Goal: Task Accomplishment & Management: Manage account settings

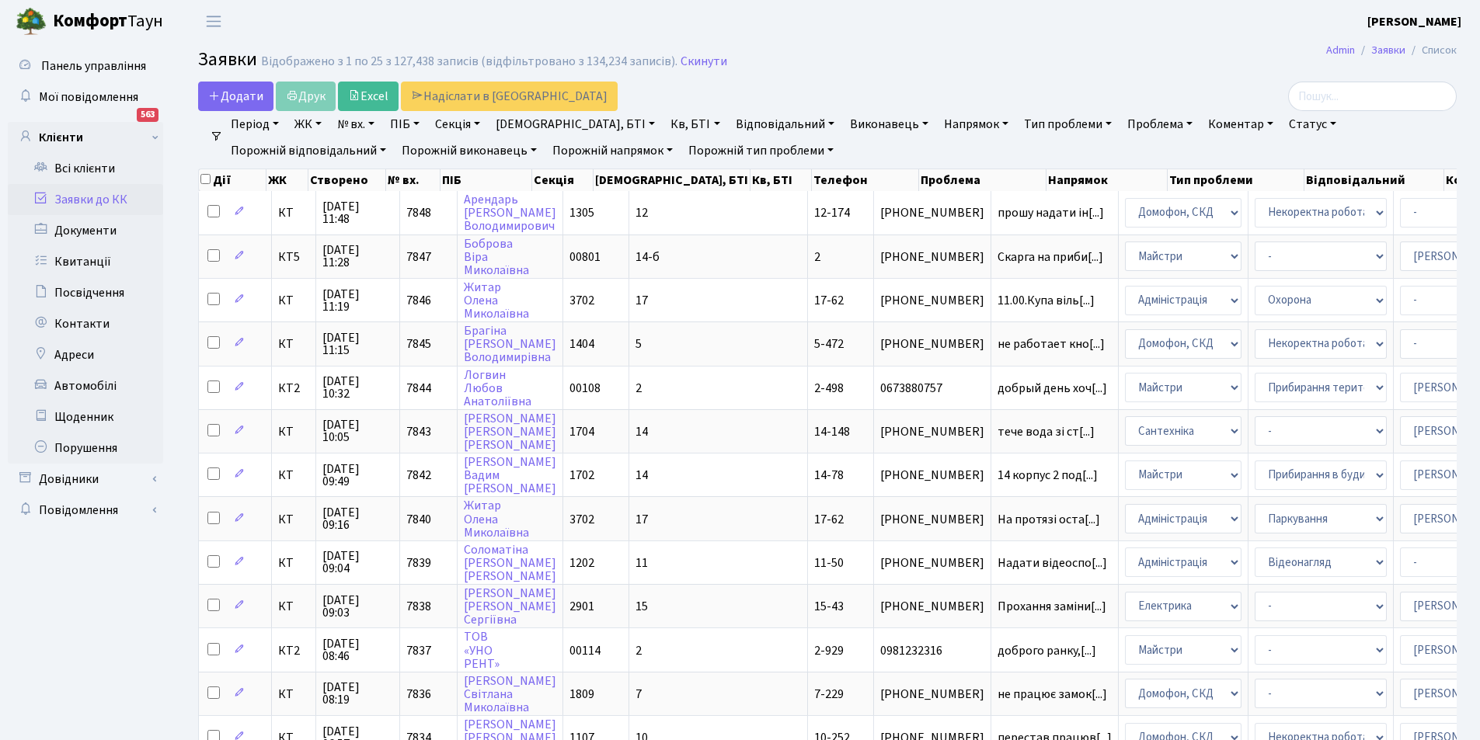
select select "25"
click at [249, 120] on link "Період" at bounding box center [254, 124] width 61 height 26
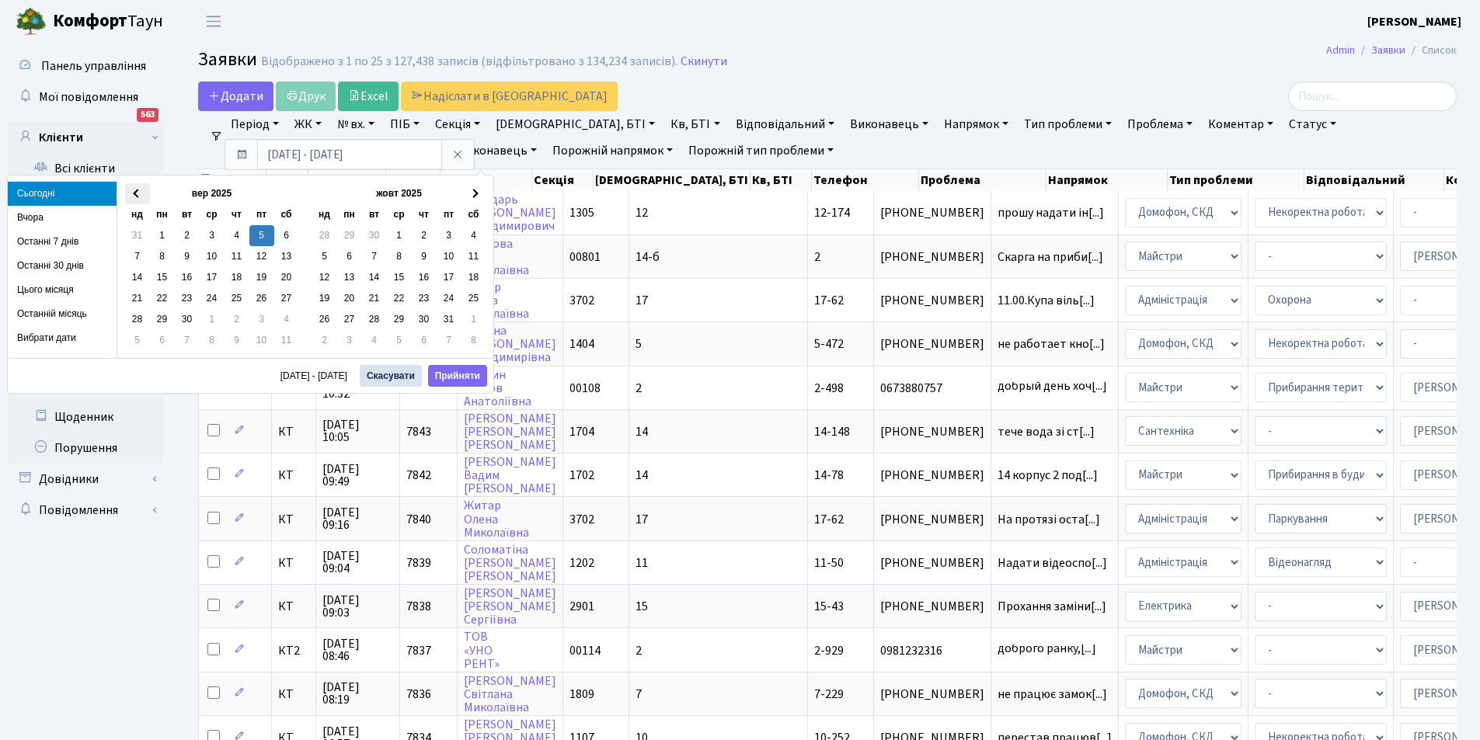
click at [138, 195] on span at bounding box center [137, 194] width 9 height 9
click at [278, 152] on input "09.09.2025 - 09.09.2025" at bounding box center [349, 155] width 185 height 30
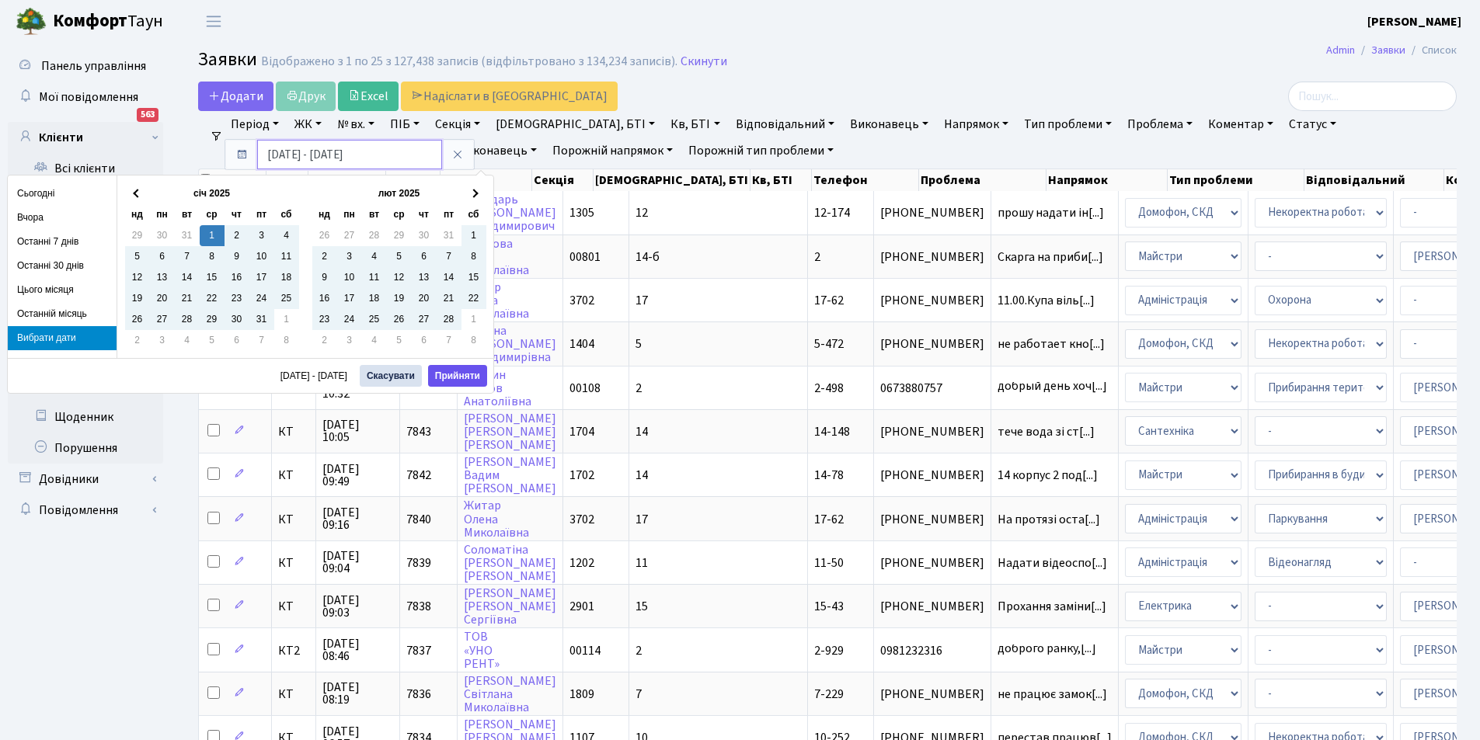
type input "01.01.2025 - 09.09.2025"
click at [463, 373] on button "Прийняти" at bounding box center [457, 376] width 59 height 22
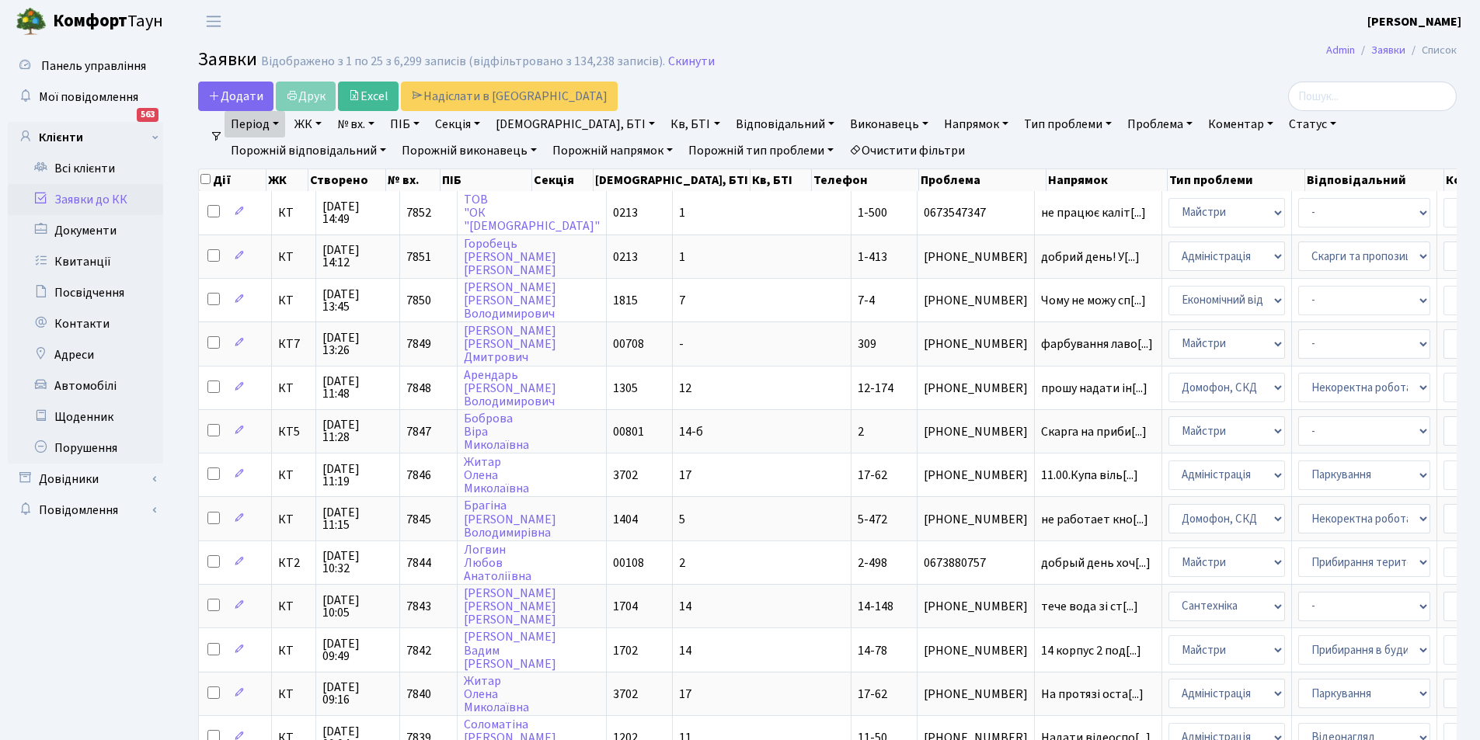
click at [1282, 124] on link "Статус" at bounding box center [1312, 124] width 60 height 26
click at [1283, 218] on link "Не виконано" at bounding box center [1344, 219] width 123 height 24
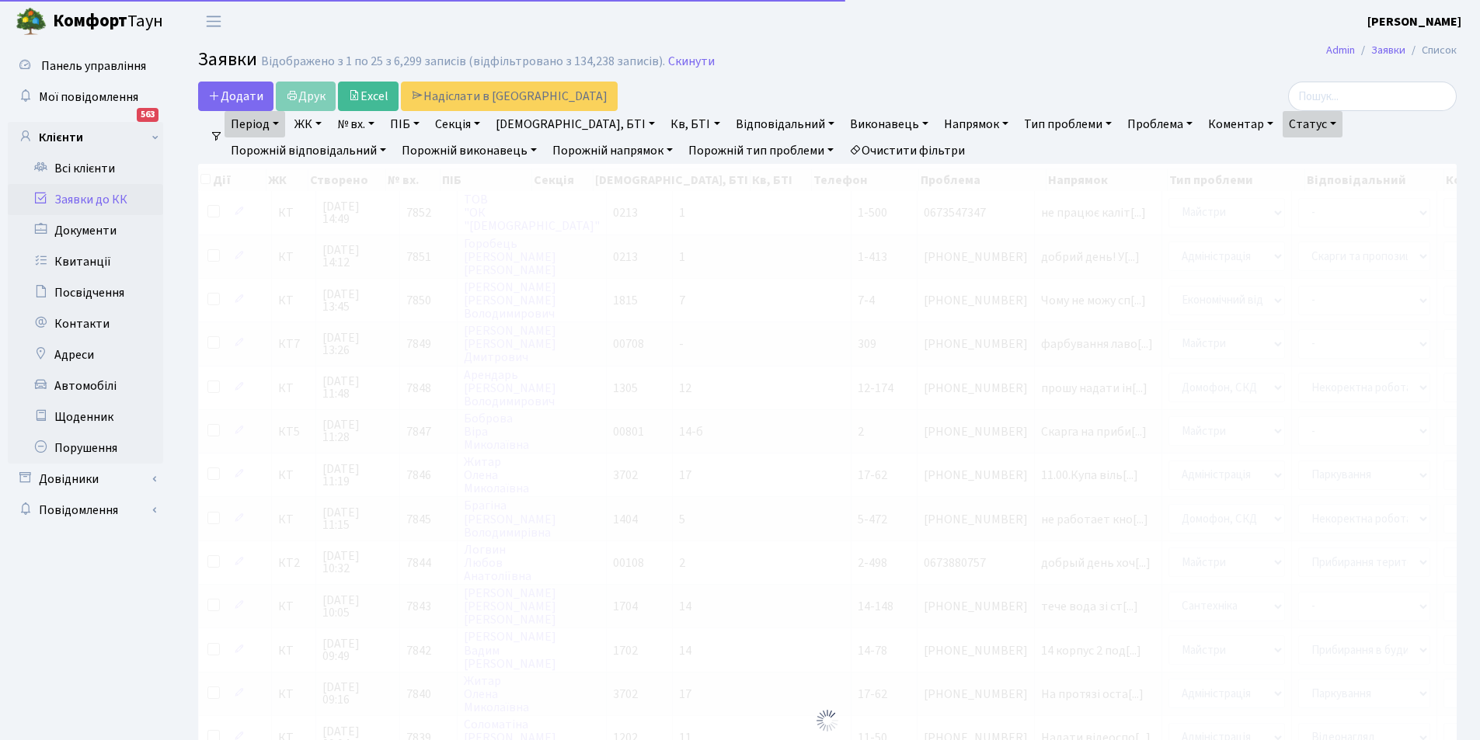
click at [937, 127] on link "Напрямок" at bounding box center [975, 124] width 77 height 26
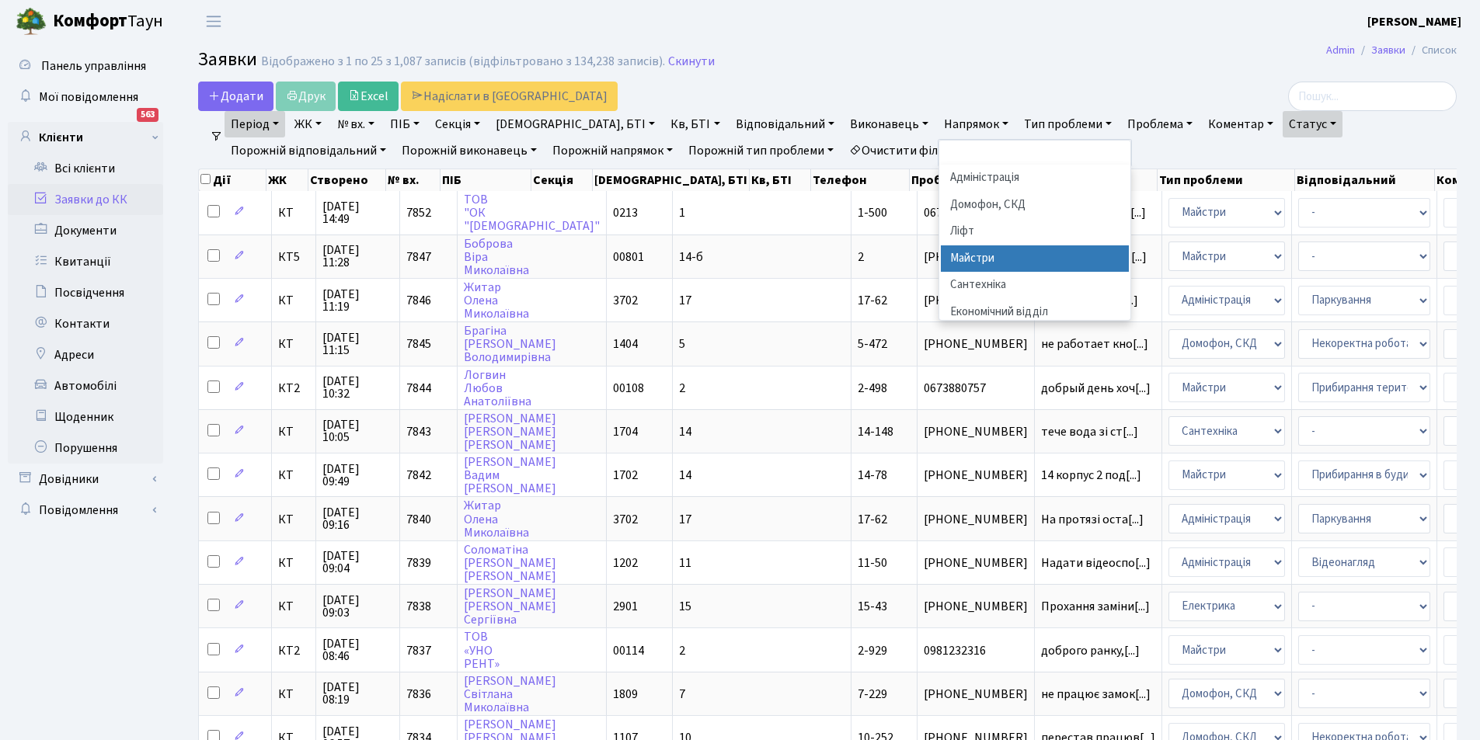
click at [941, 260] on li "Майстри" at bounding box center [1035, 258] width 188 height 27
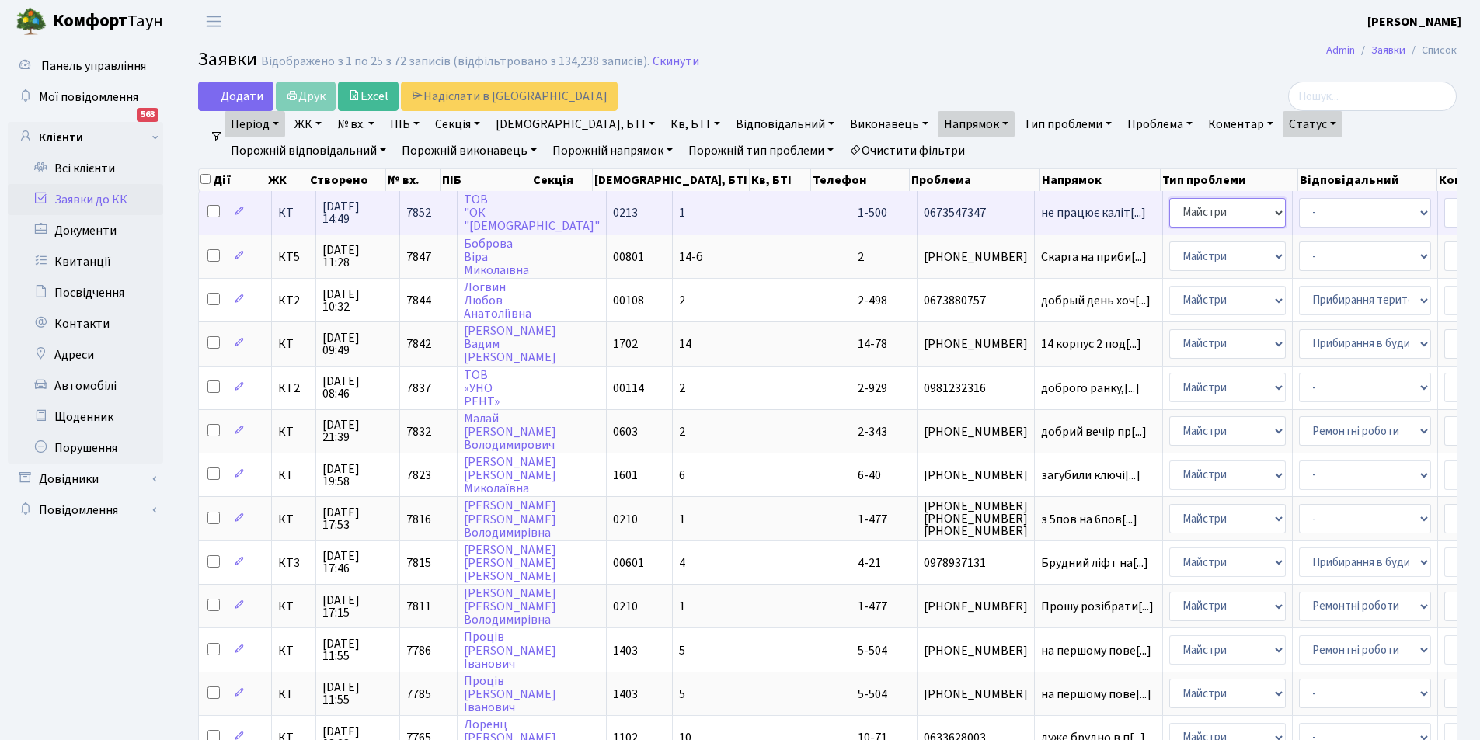
click at [1169, 209] on select "- Адміністрація Домофон, СКД Ліфт Майстри Сантехніка Економічний відділ Електри…" at bounding box center [1227, 213] width 117 height 30
select select "3"
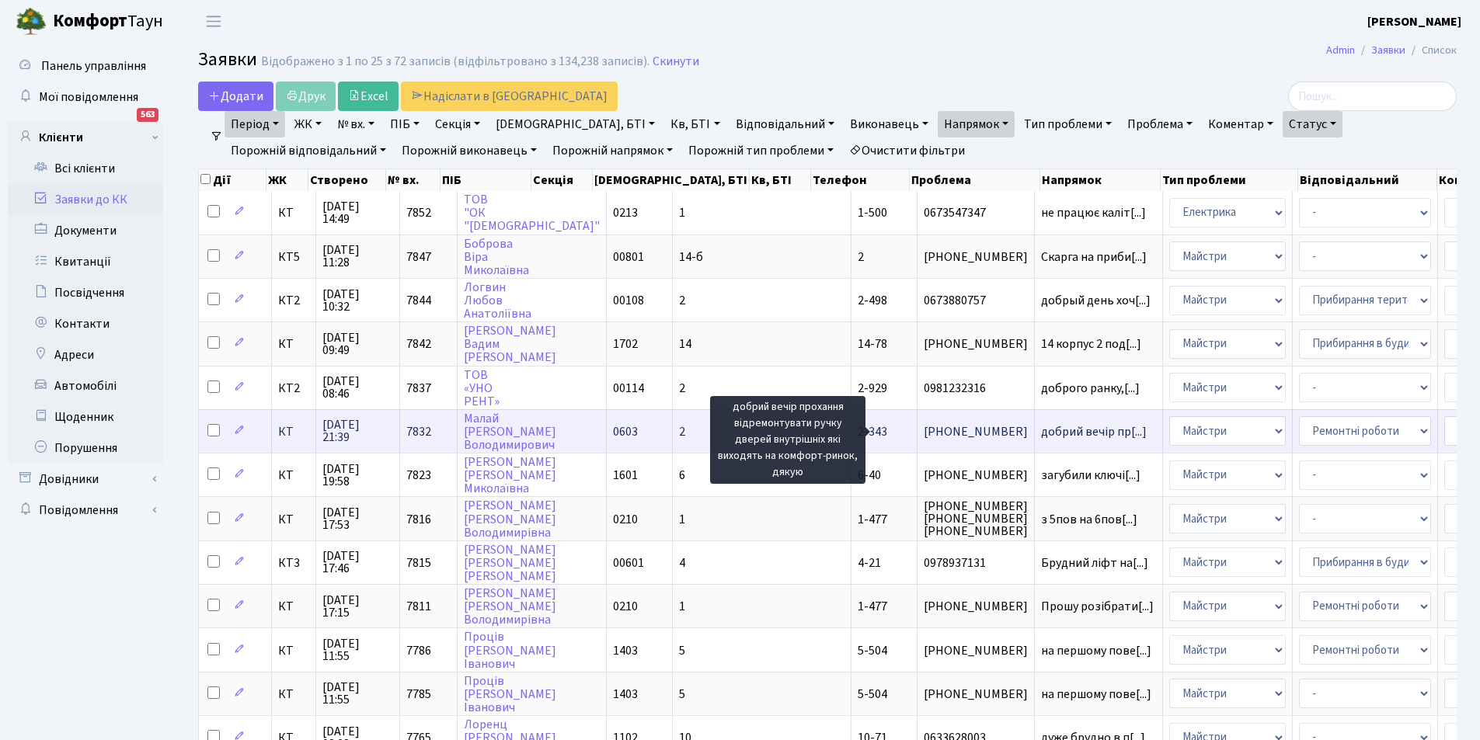
click at [1041, 438] on span "добрий вечір пр[...]" at bounding box center [1094, 431] width 106 height 17
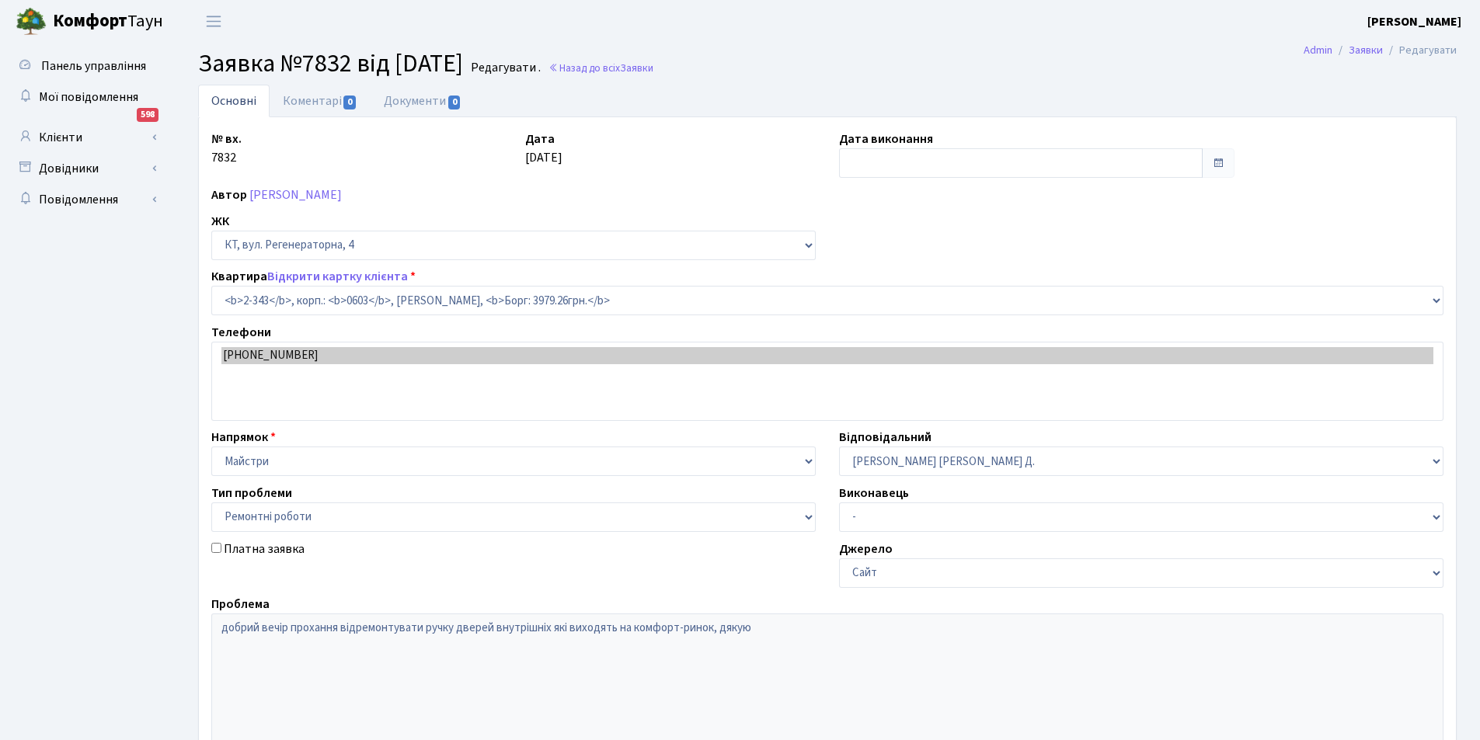
select select "1357"
select select "62"
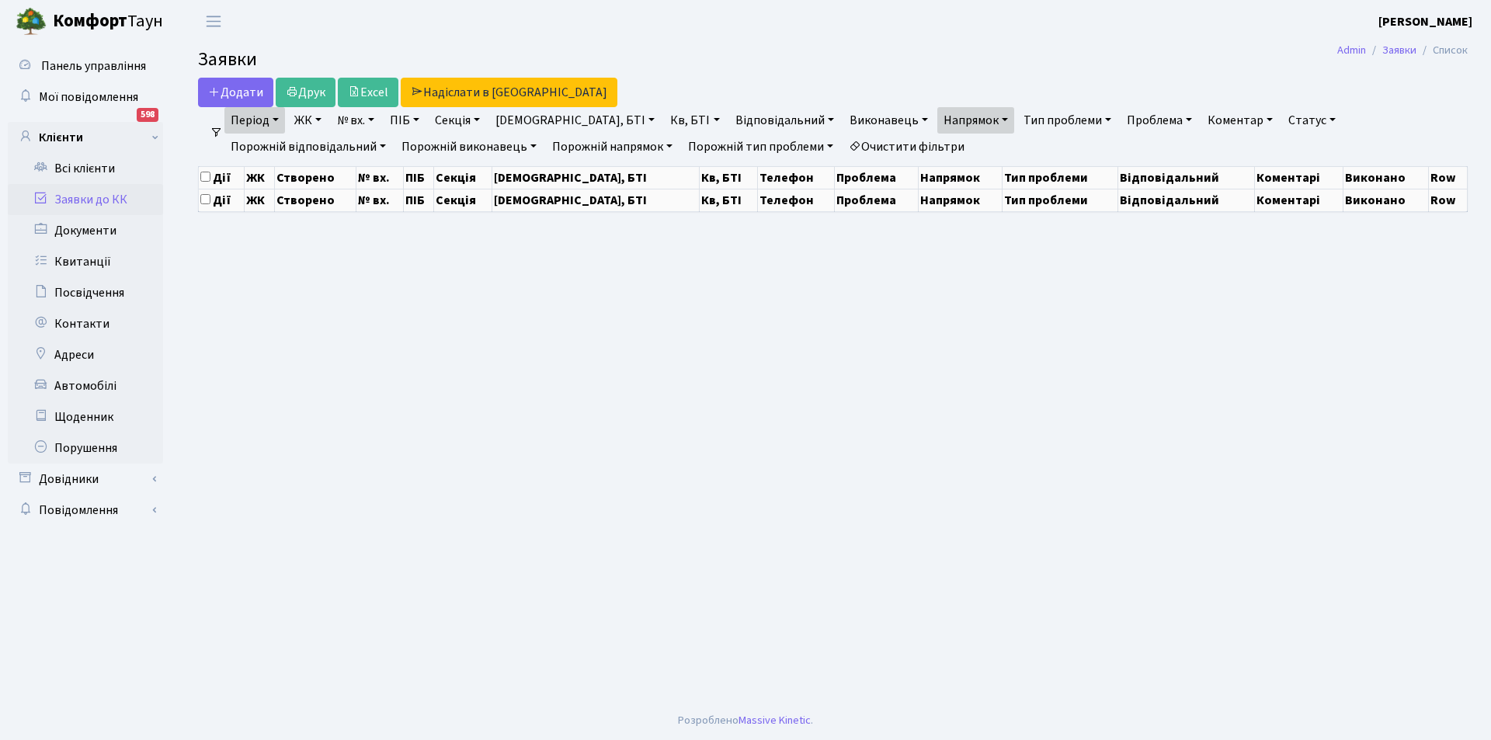
select select "25"
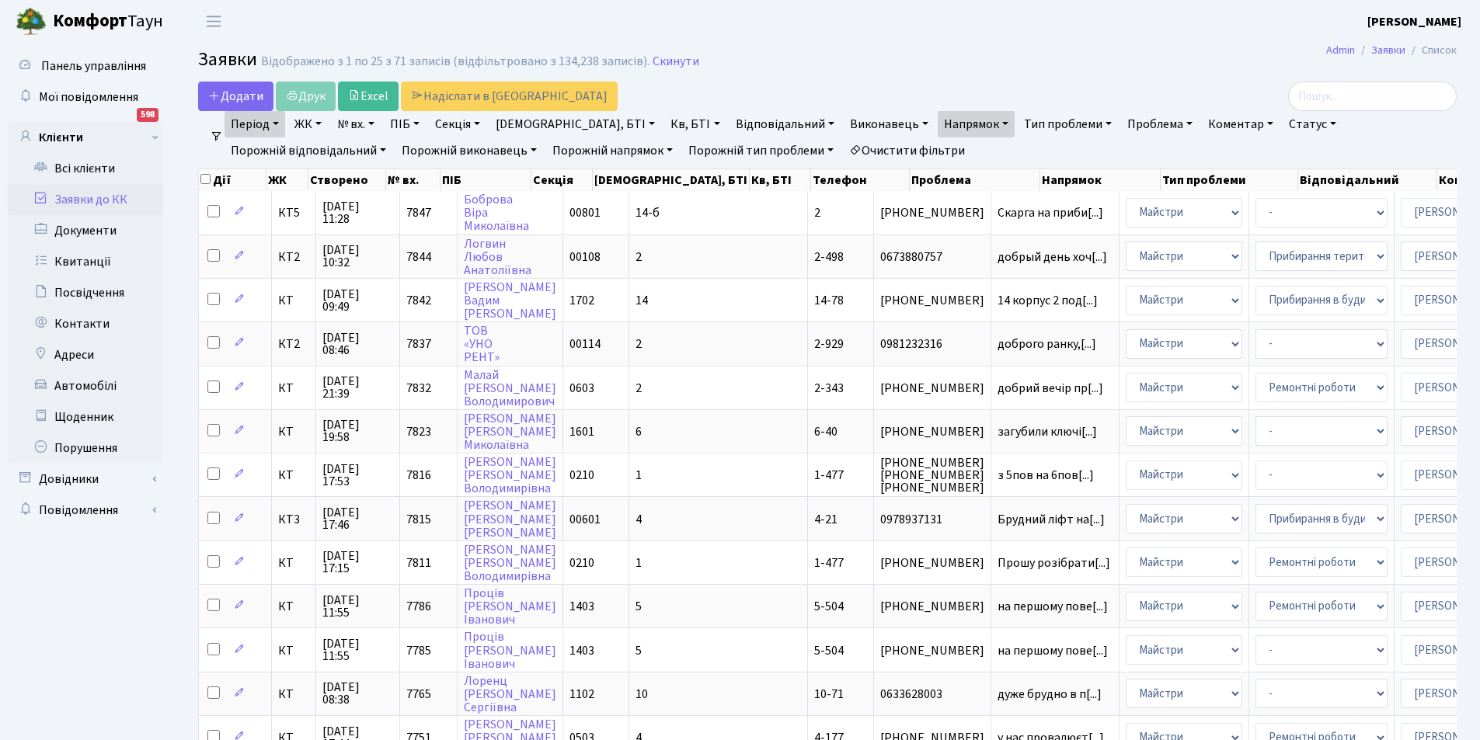
click at [664, 124] on link "Кв, БТІ" at bounding box center [694, 124] width 61 height 26
type input "5-5"
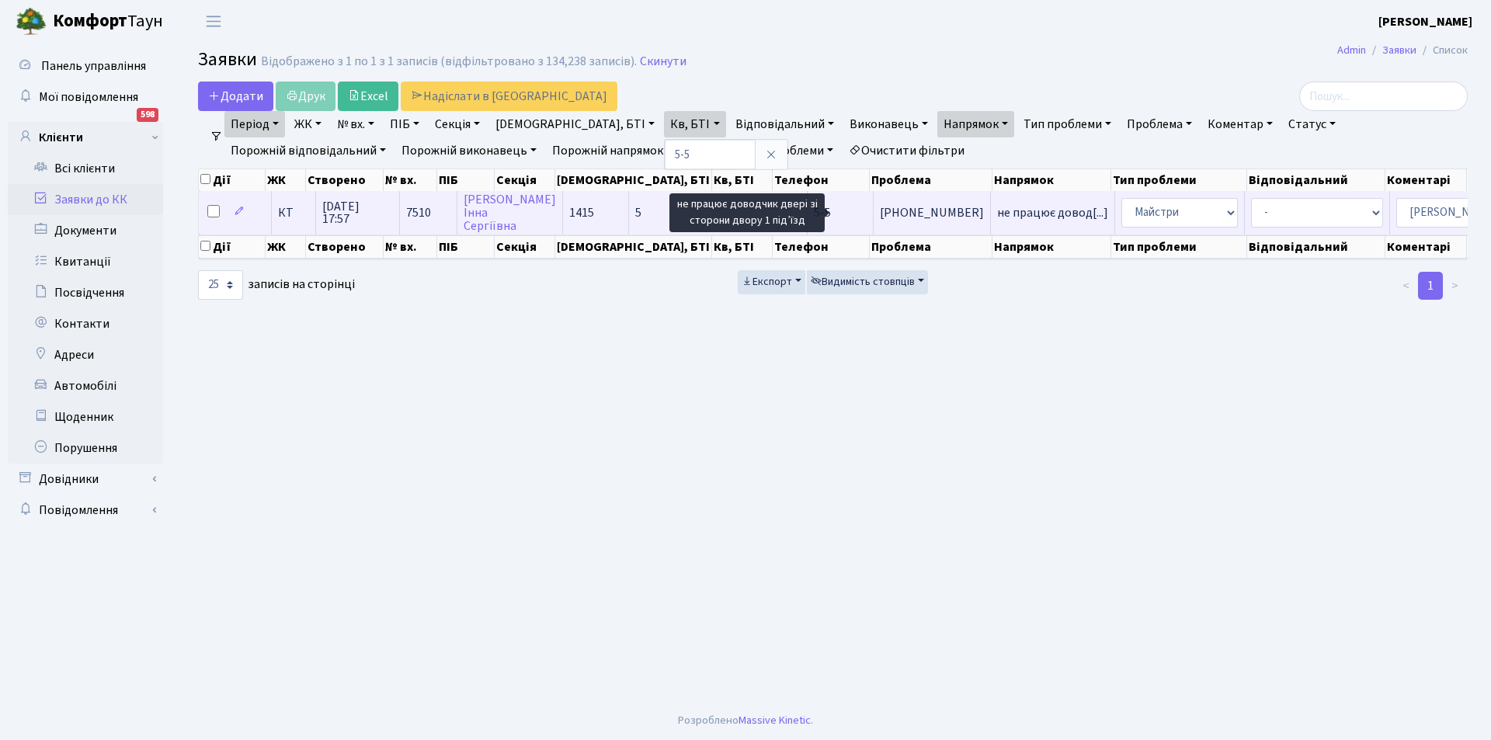
click at [997, 214] on span "не працює довод[...]" at bounding box center [1052, 212] width 111 height 17
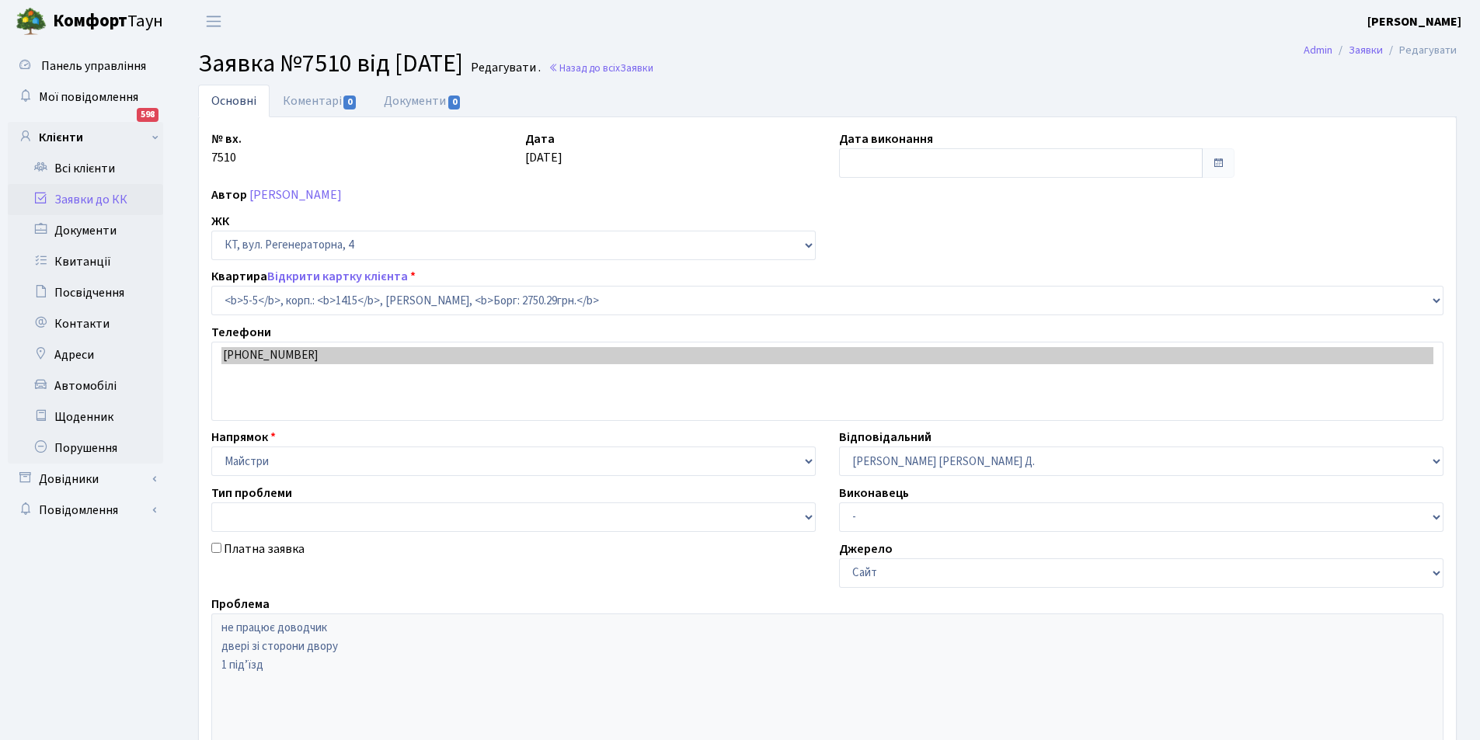
select select "2497"
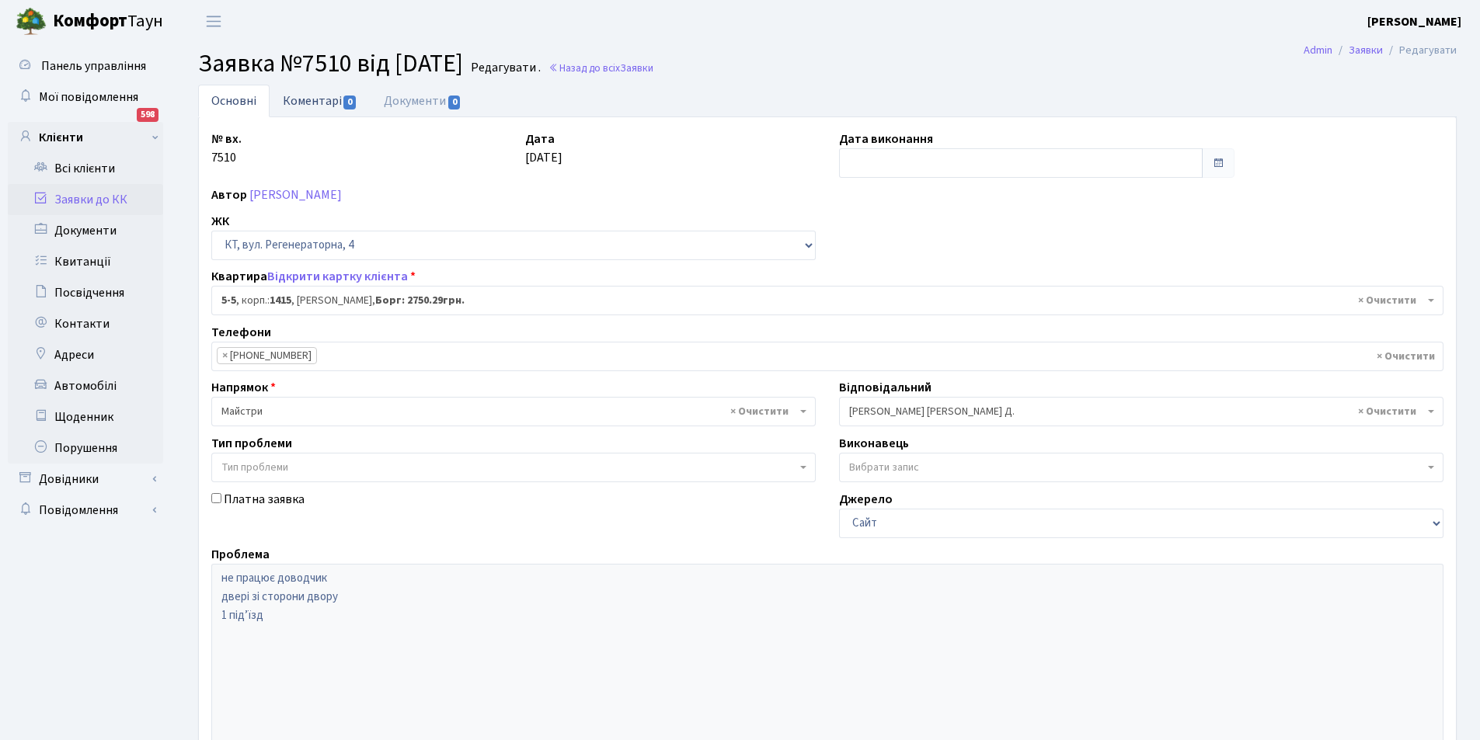
click at [311, 107] on link "Коментарі 0" at bounding box center [320, 101] width 101 height 32
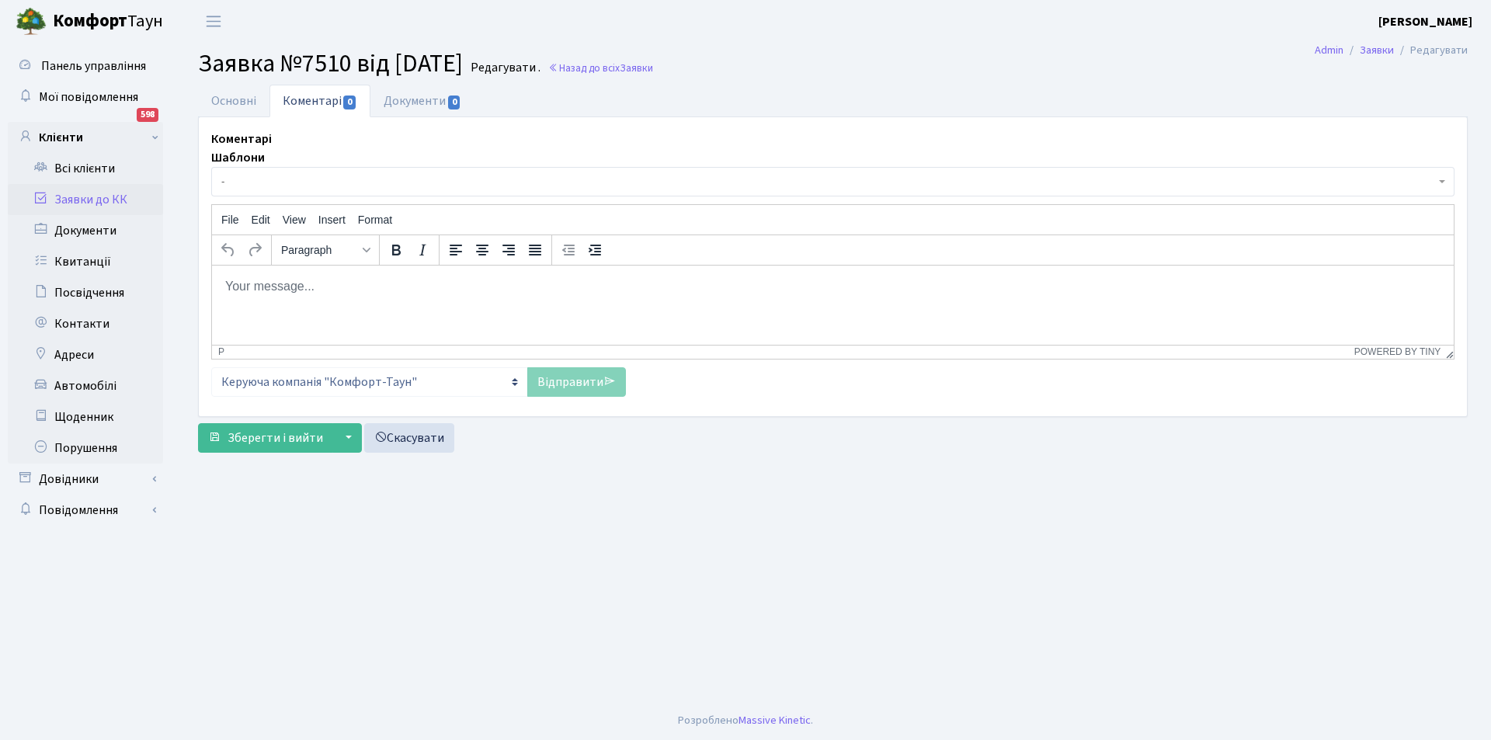
click at [315, 283] on p "Rich Text Area. Press ALT-0 for help." at bounding box center [832, 285] width 1217 height 17
click at [567, 369] on link "Відправити" at bounding box center [576, 382] width 99 height 30
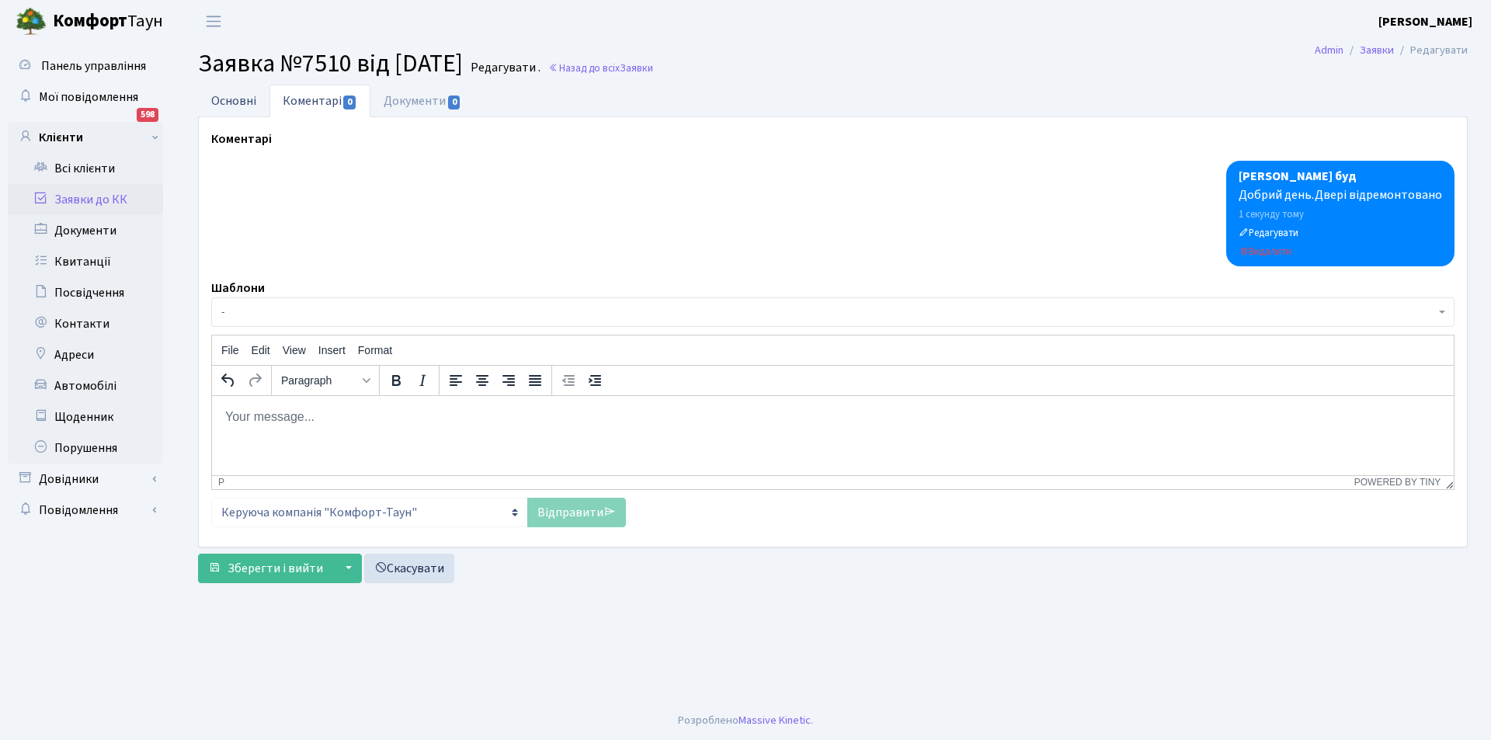
click at [227, 96] on link "Основні" at bounding box center [233, 101] width 71 height 32
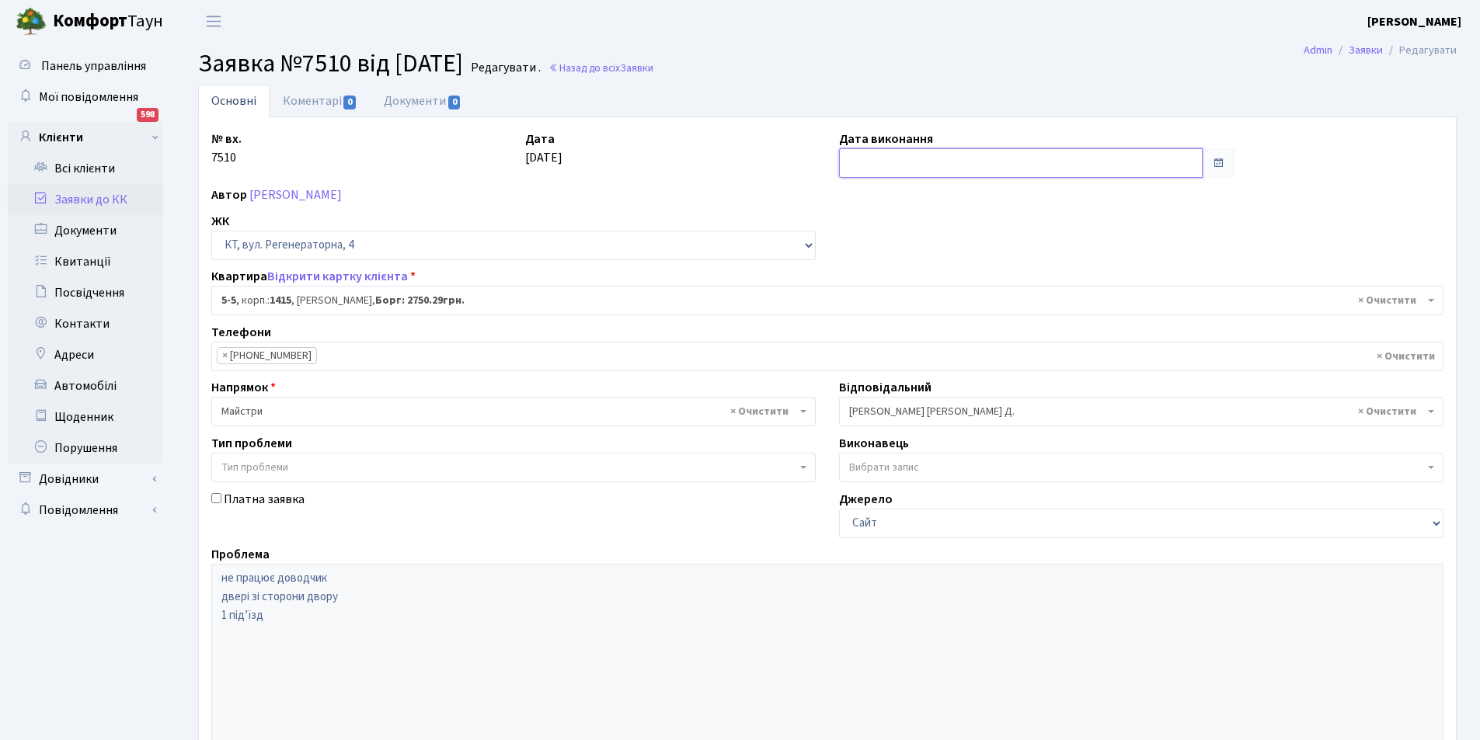
click at [948, 165] on input "text" at bounding box center [1020, 163] width 363 height 30
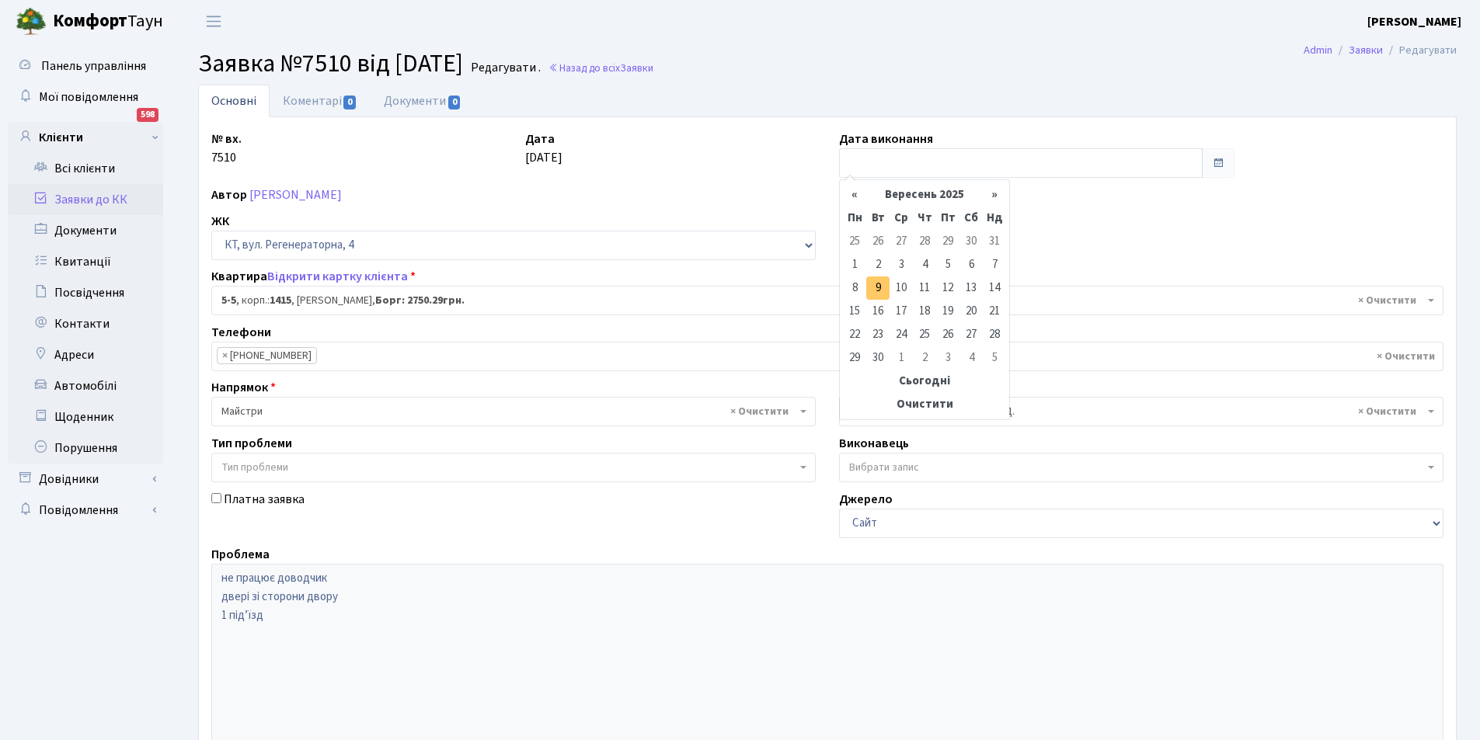
click at [886, 287] on td "9" at bounding box center [877, 287] width 23 height 23
type input "09.09.2025"
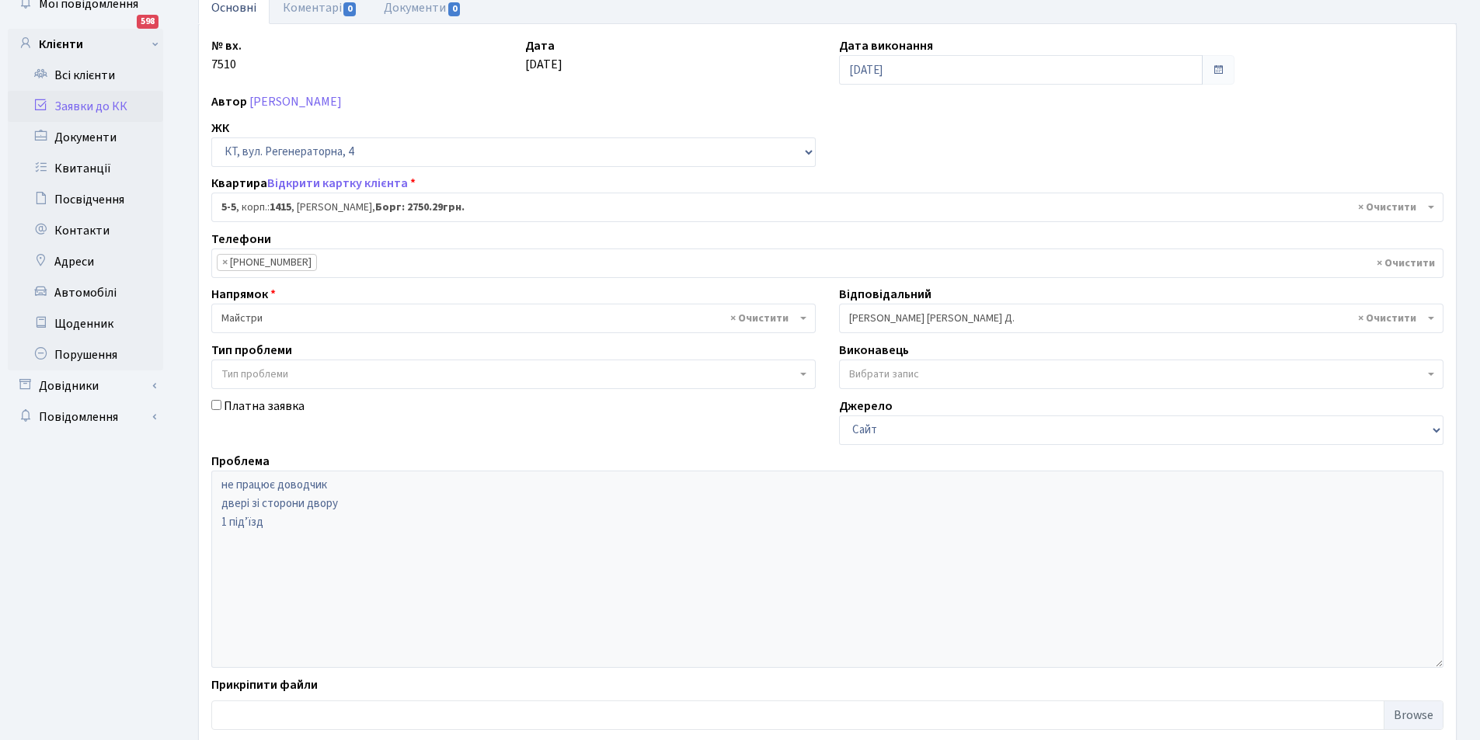
scroll to position [186, 0]
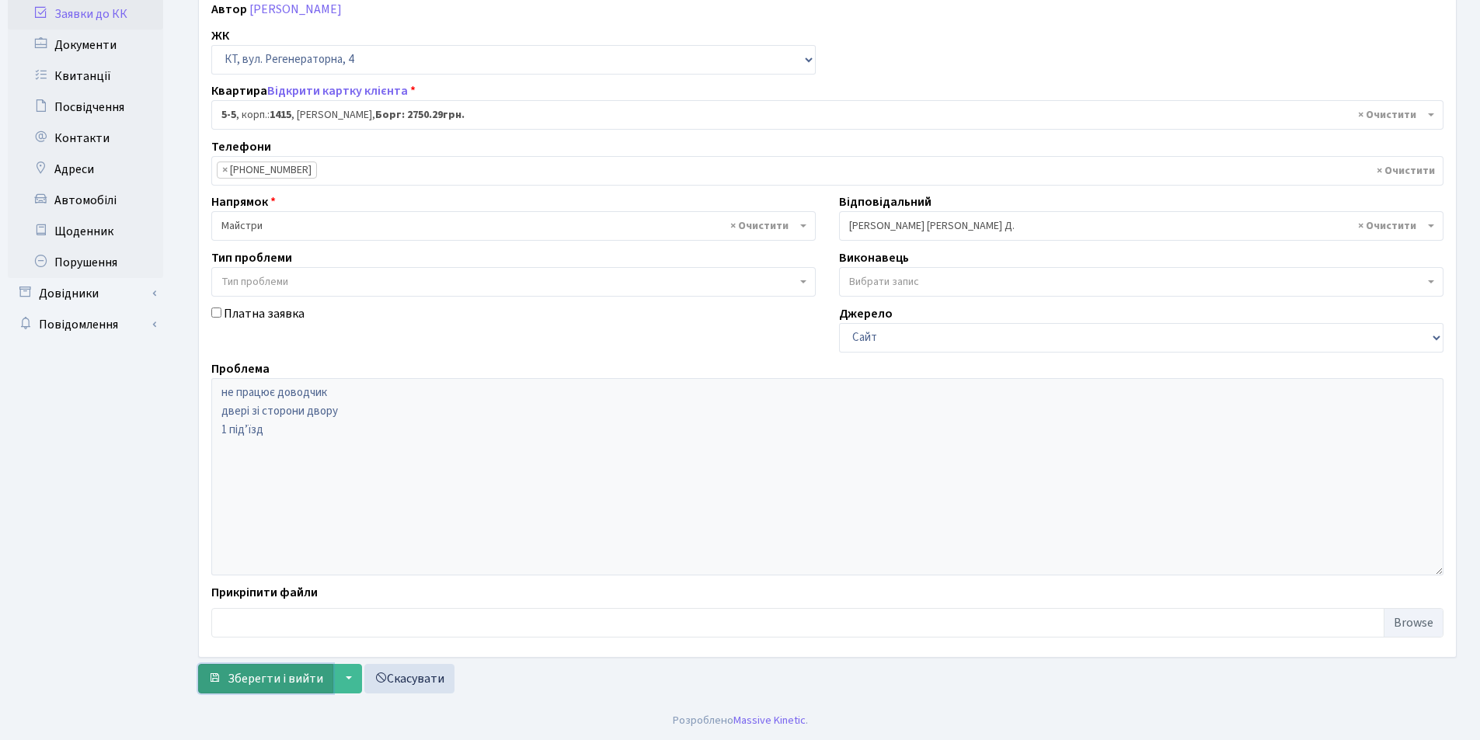
click at [283, 671] on span "Зберегти і вийти" at bounding box center [276, 678] width 96 height 17
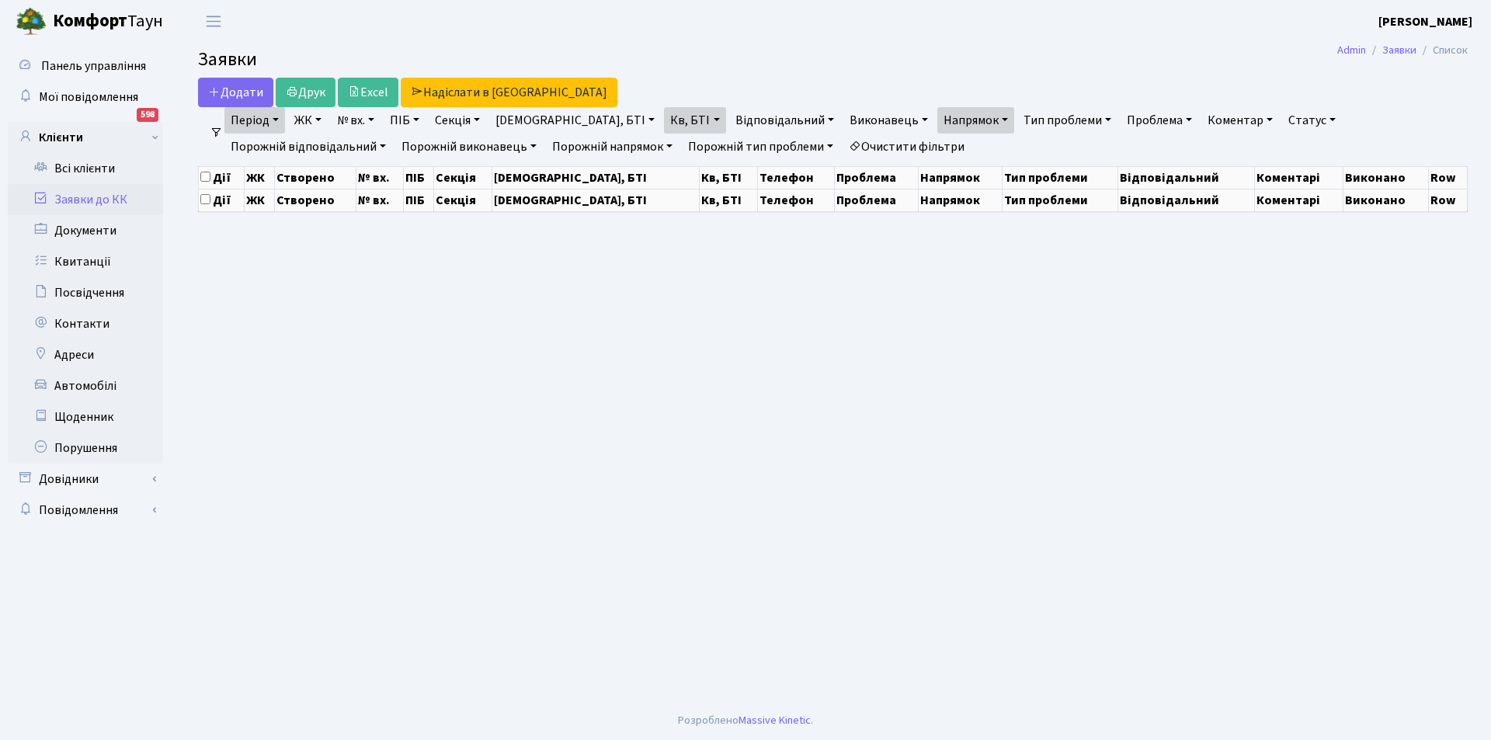
select select "25"
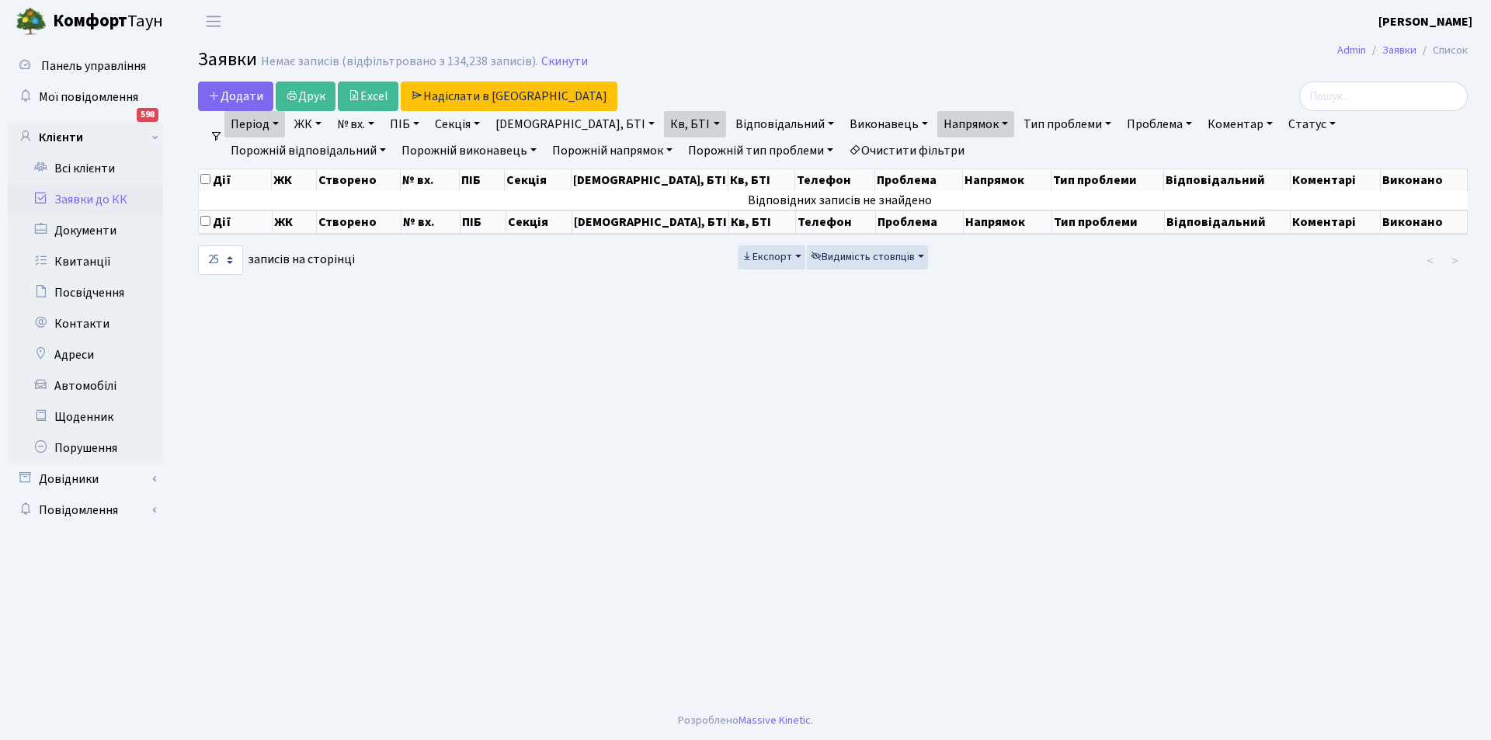
click at [843, 142] on link "Очистити фільтри" at bounding box center [907, 150] width 128 height 26
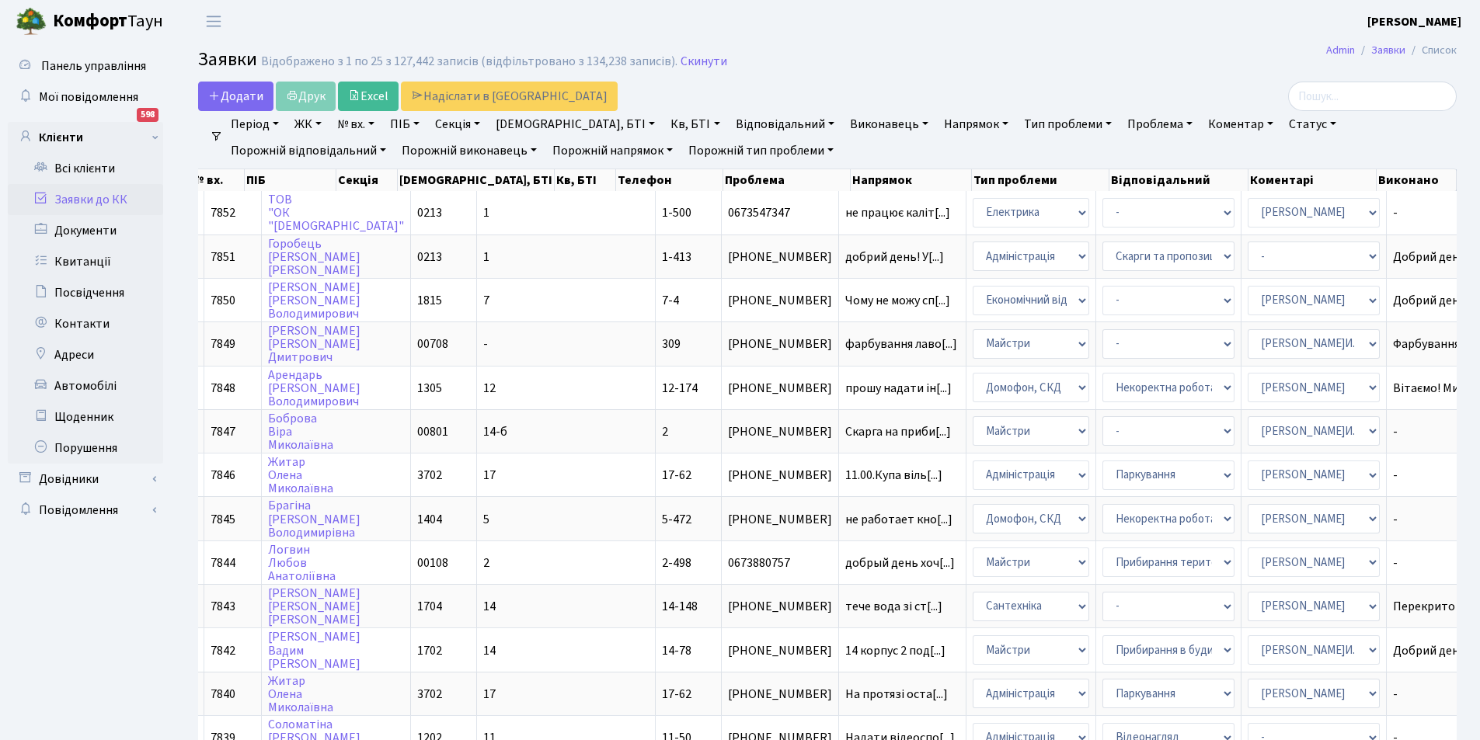
click at [261, 120] on link "Період" at bounding box center [254, 124] width 61 height 26
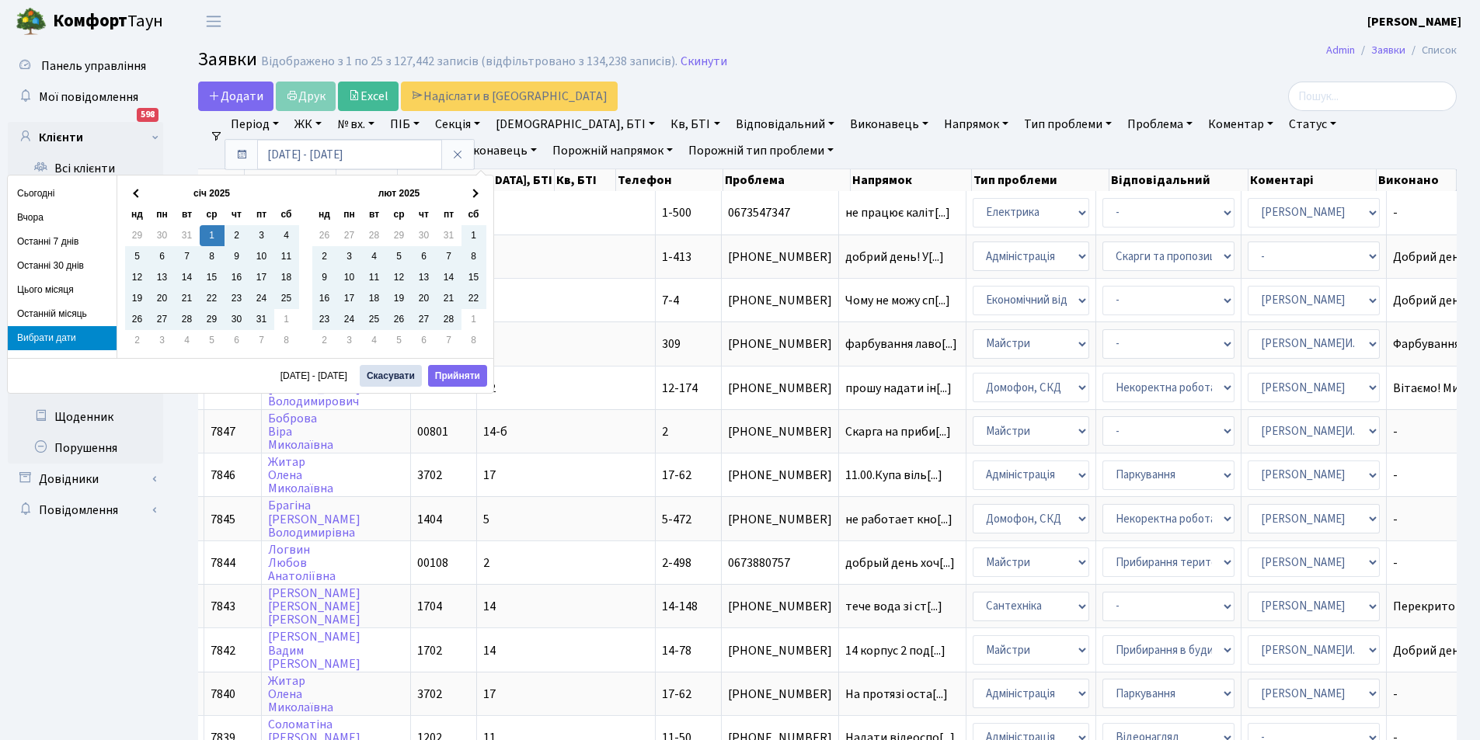
click at [1202, 124] on link "Коментар" at bounding box center [1241, 124] width 78 height 26
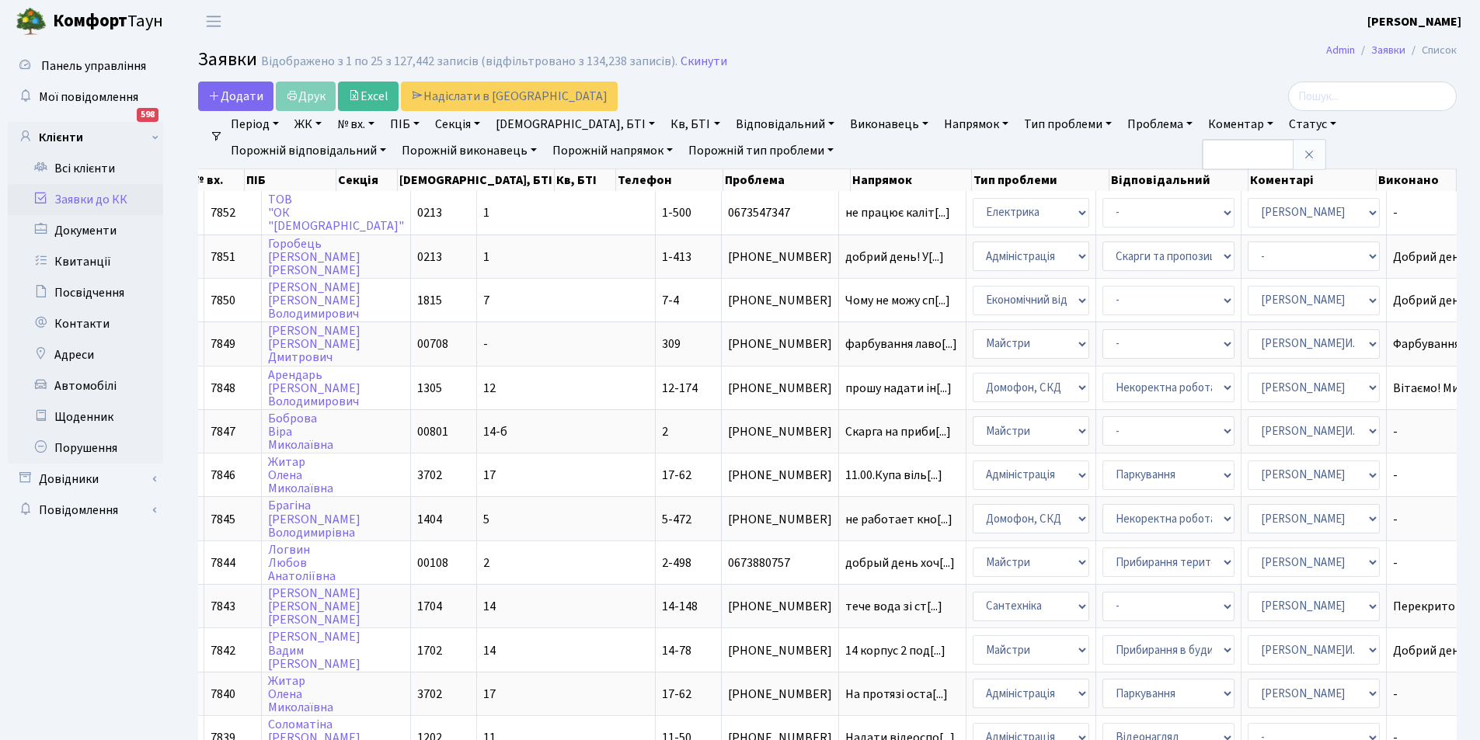
click at [937, 127] on link "Напрямок" at bounding box center [975, 124] width 77 height 26
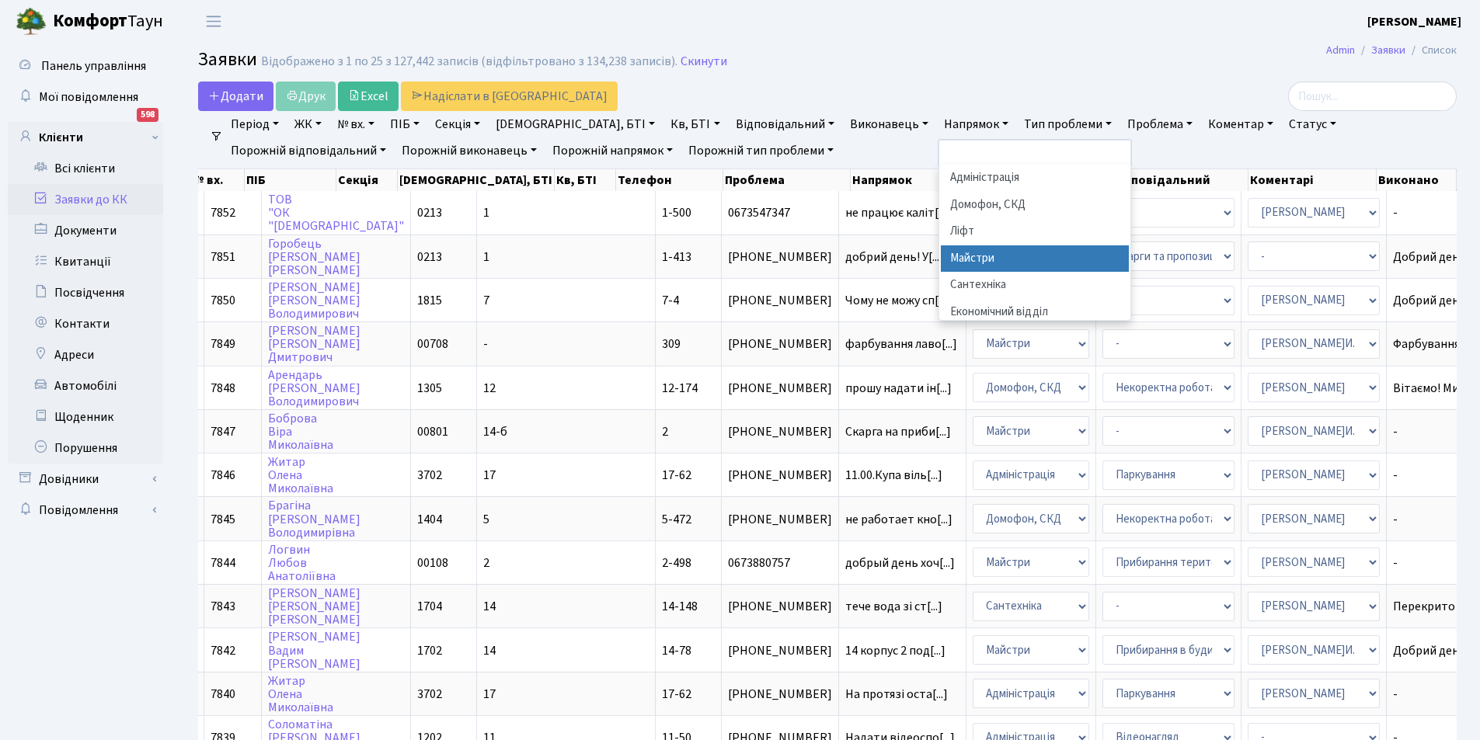
click at [941, 264] on li "Майстри" at bounding box center [1035, 258] width 188 height 27
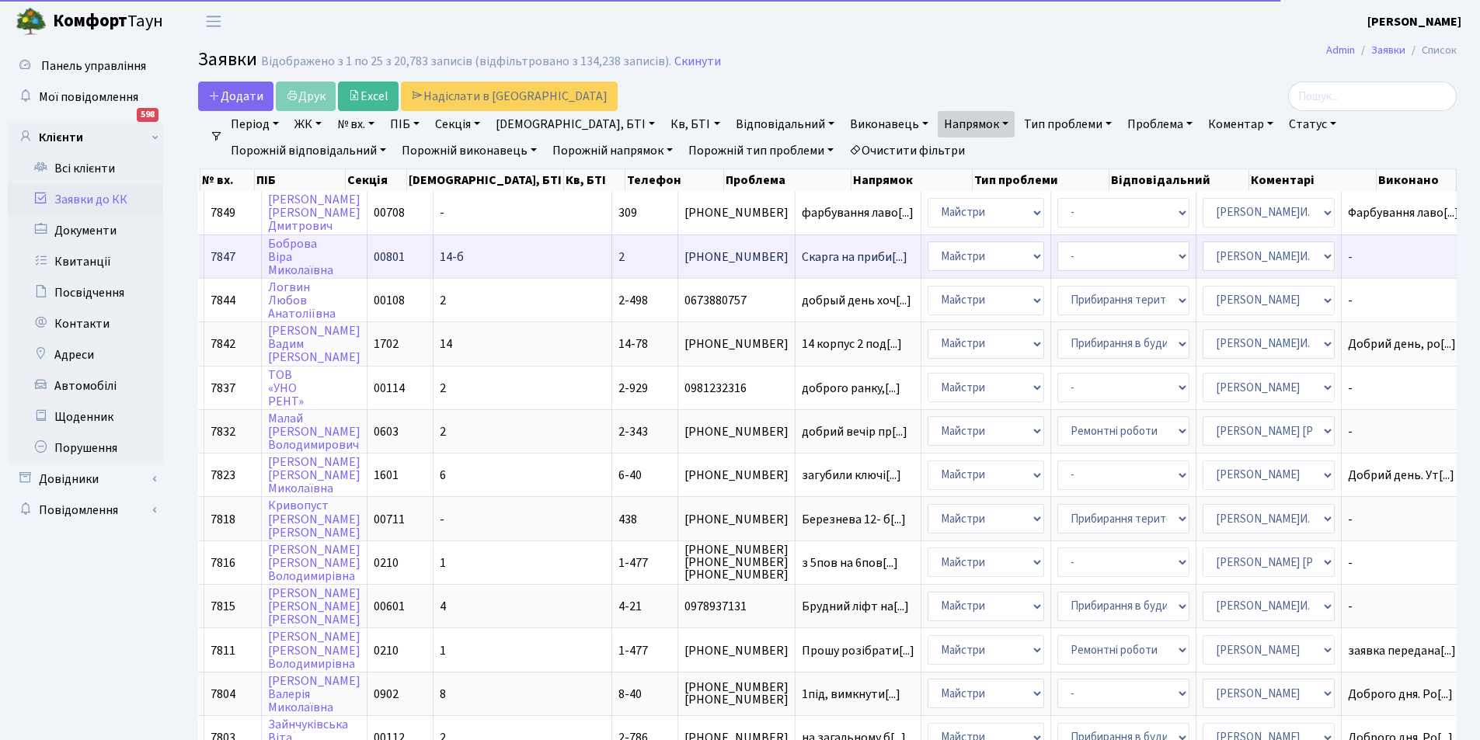
scroll to position [0, 149]
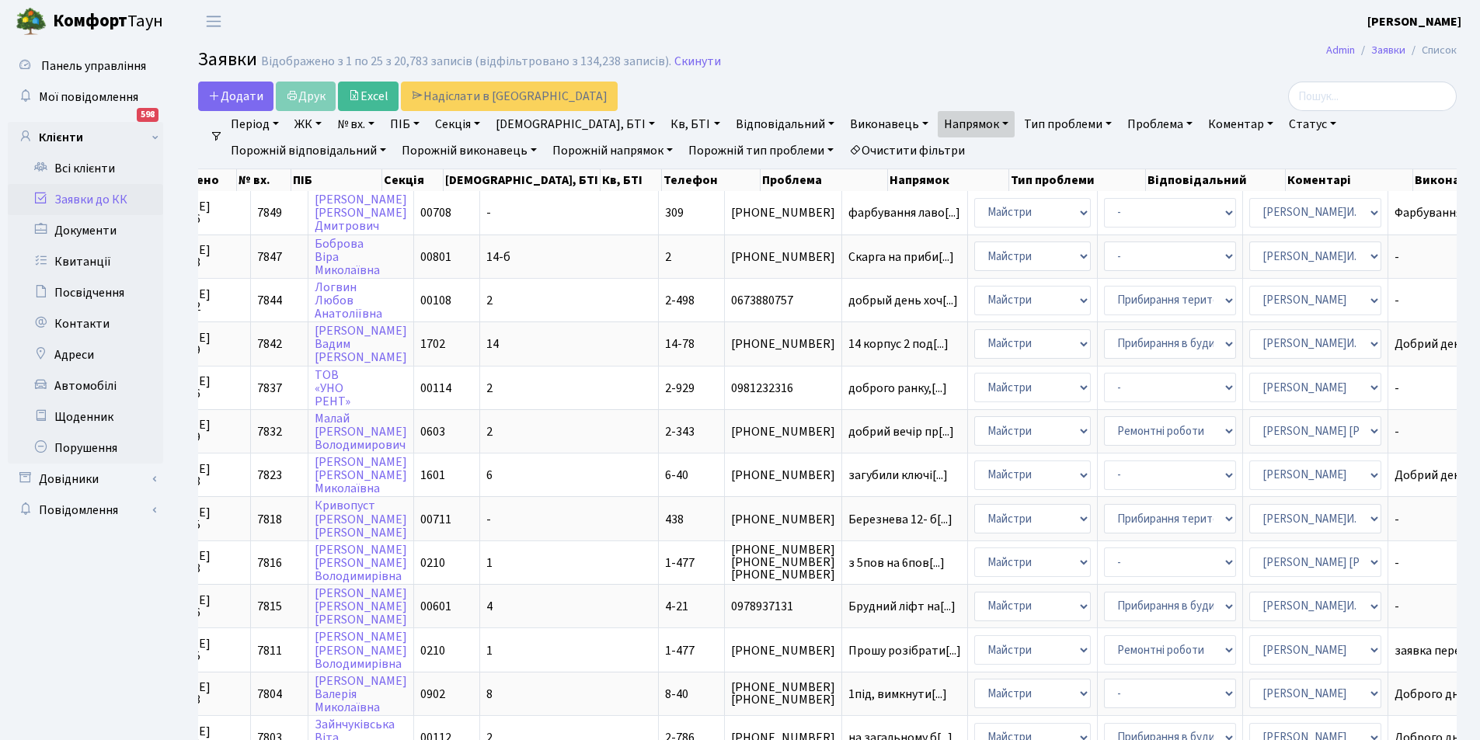
click at [1282, 127] on link "Статус" at bounding box center [1312, 124] width 60 height 26
click at [1283, 215] on link "Не виконано" at bounding box center [1344, 219] width 123 height 24
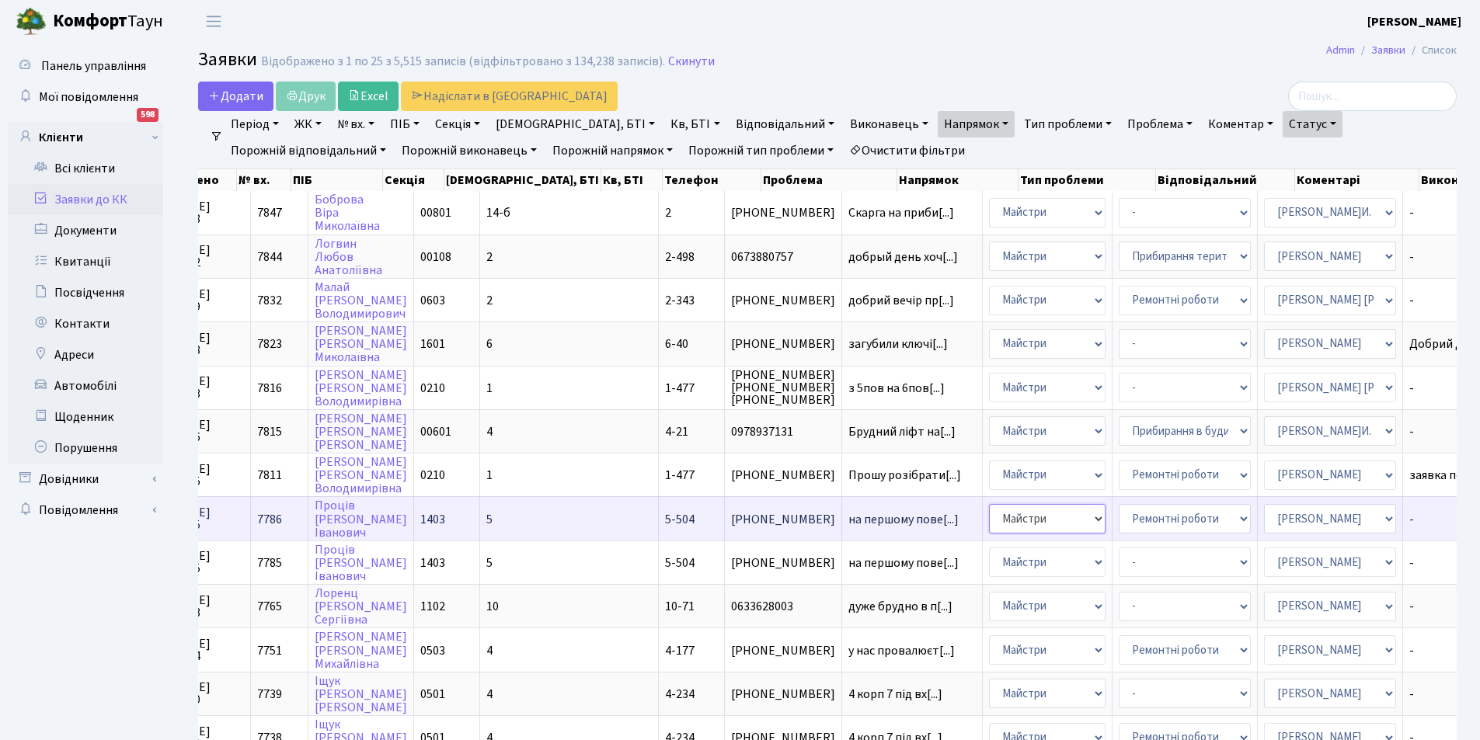
click at [989, 523] on select "- Адміністрація Домофон, СКД Ліфт Майстри Сантехніка Економічний відділ Електри…" at bounding box center [1047, 519] width 117 height 30
select select "3"
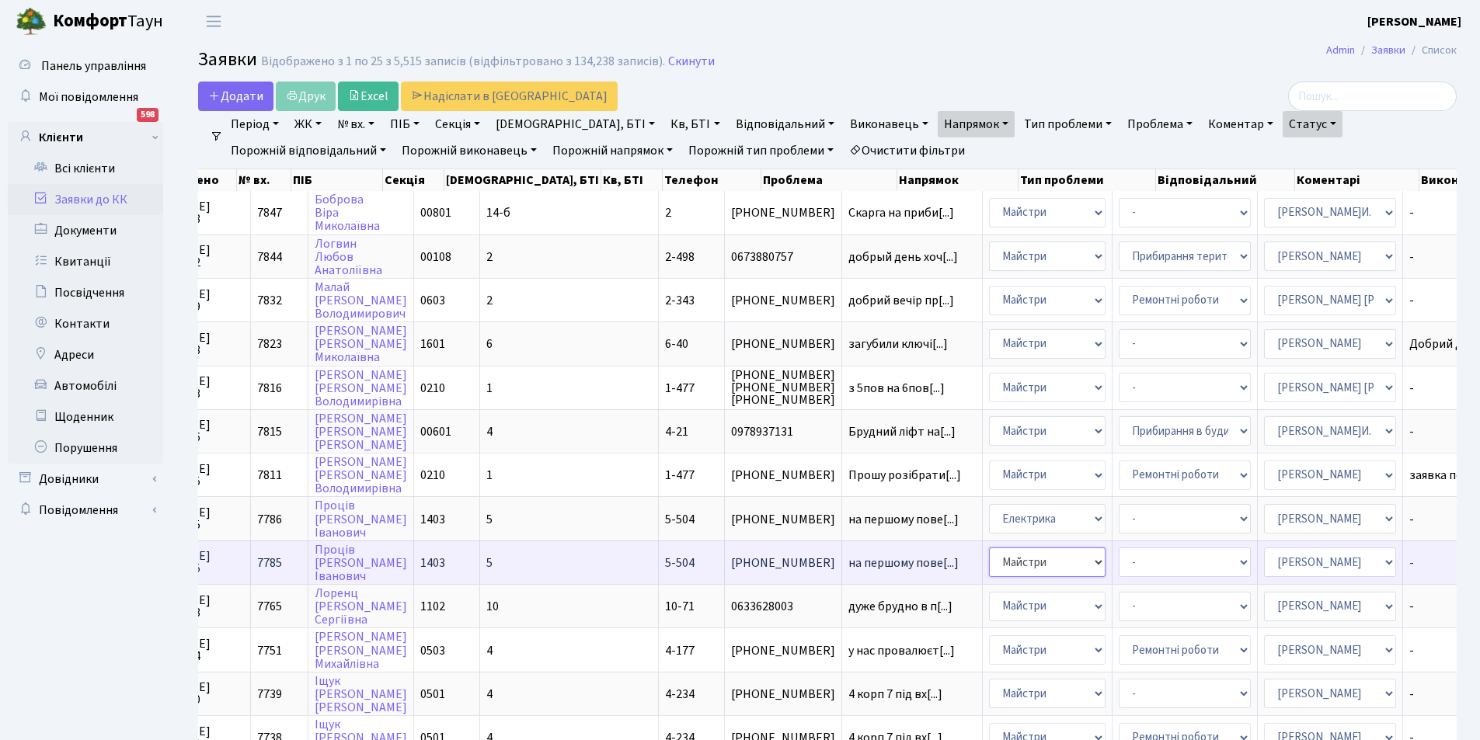
click at [989, 570] on select "- Адміністрація Домофон, СКД Ліфт Майстри Сантехніка Економічний відділ Електри…" at bounding box center [1047, 563] width 117 height 30
select select "3"
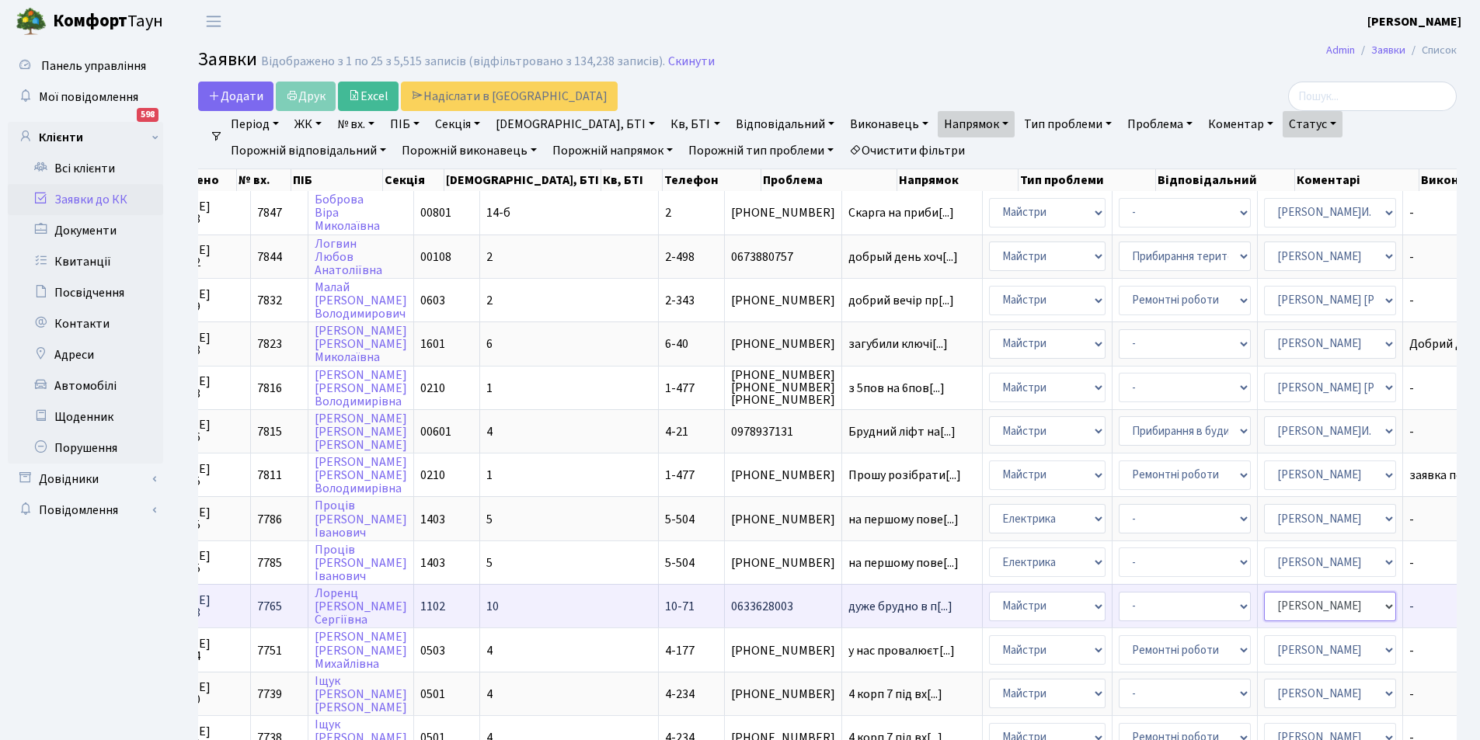
click at [1264, 610] on select "- Адміністратор ЖК КТ Вижул В. В. Гордієнко Н.В. Дядюшкін Д.Ю. Кипчук Т. А. Кла…" at bounding box center [1330, 607] width 132 height 30
select select "42"
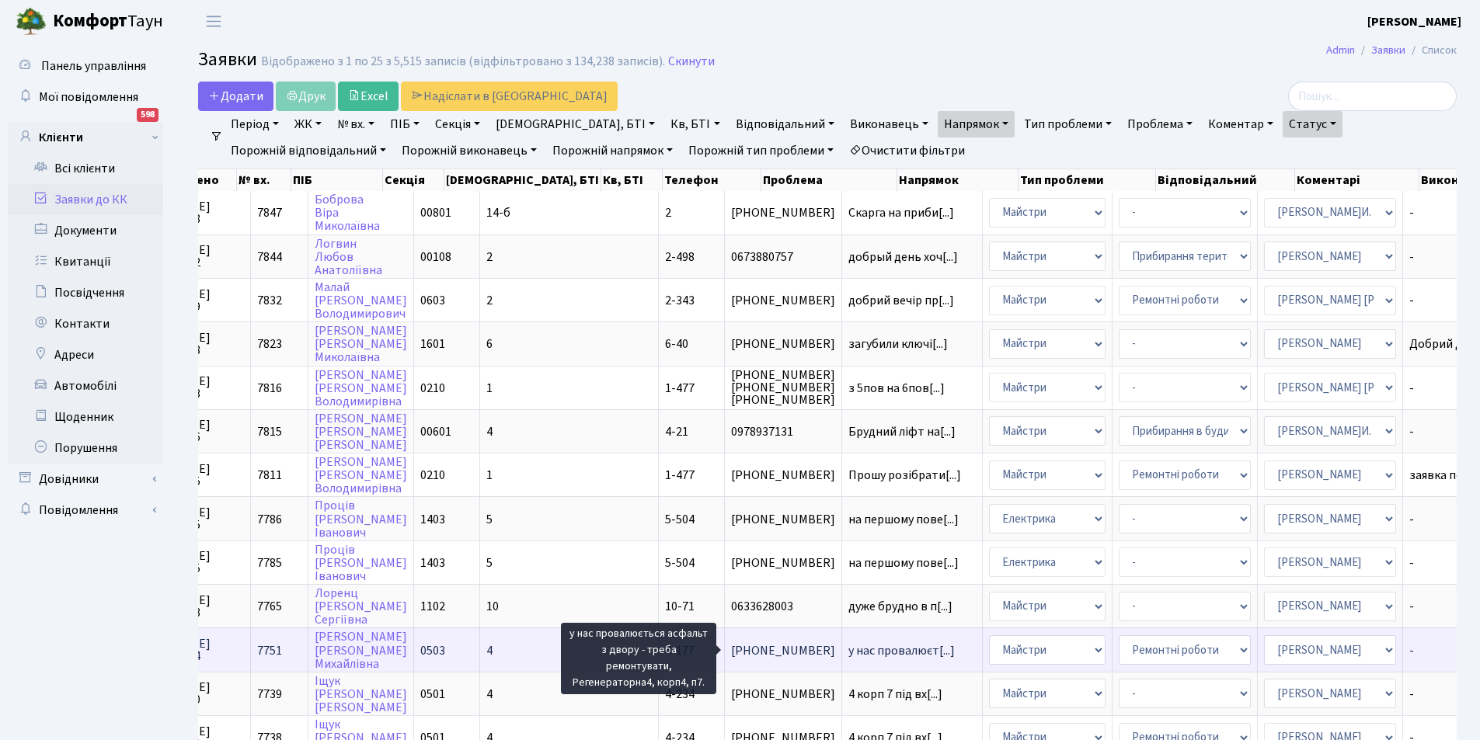
click at [848, 649] on span "у нас провалюєт[...]" at bounding box center [901, 650] width 106 height 17
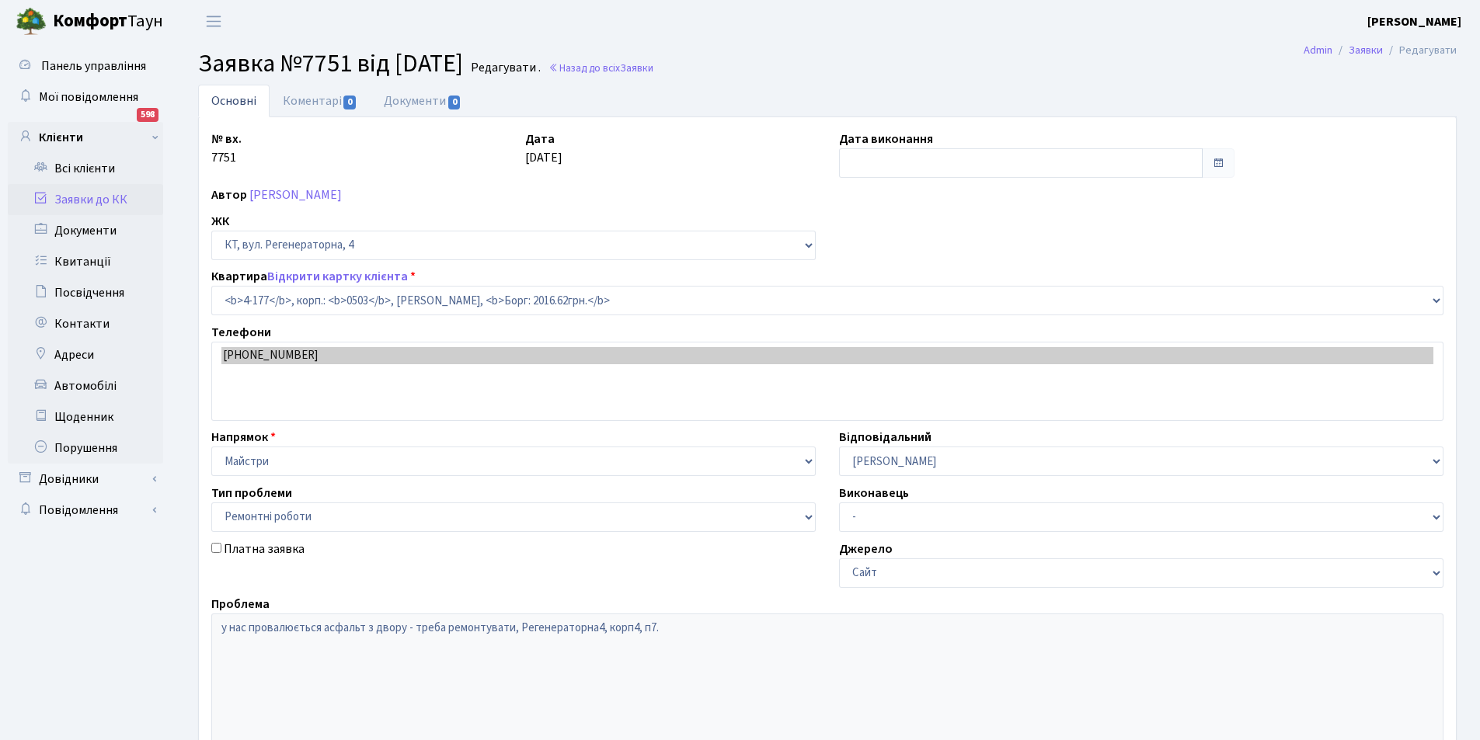
select select "1103"
select select "62"
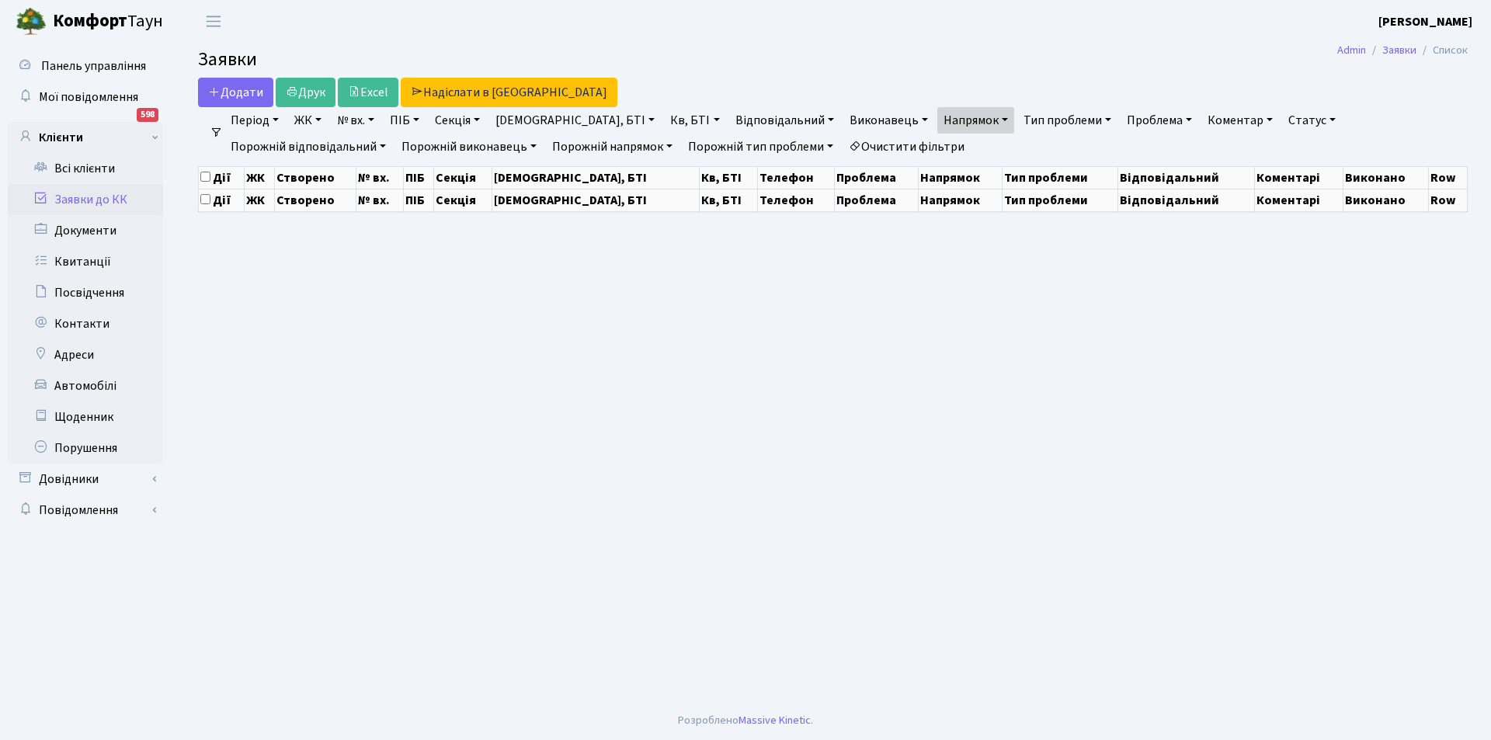
select select "25"
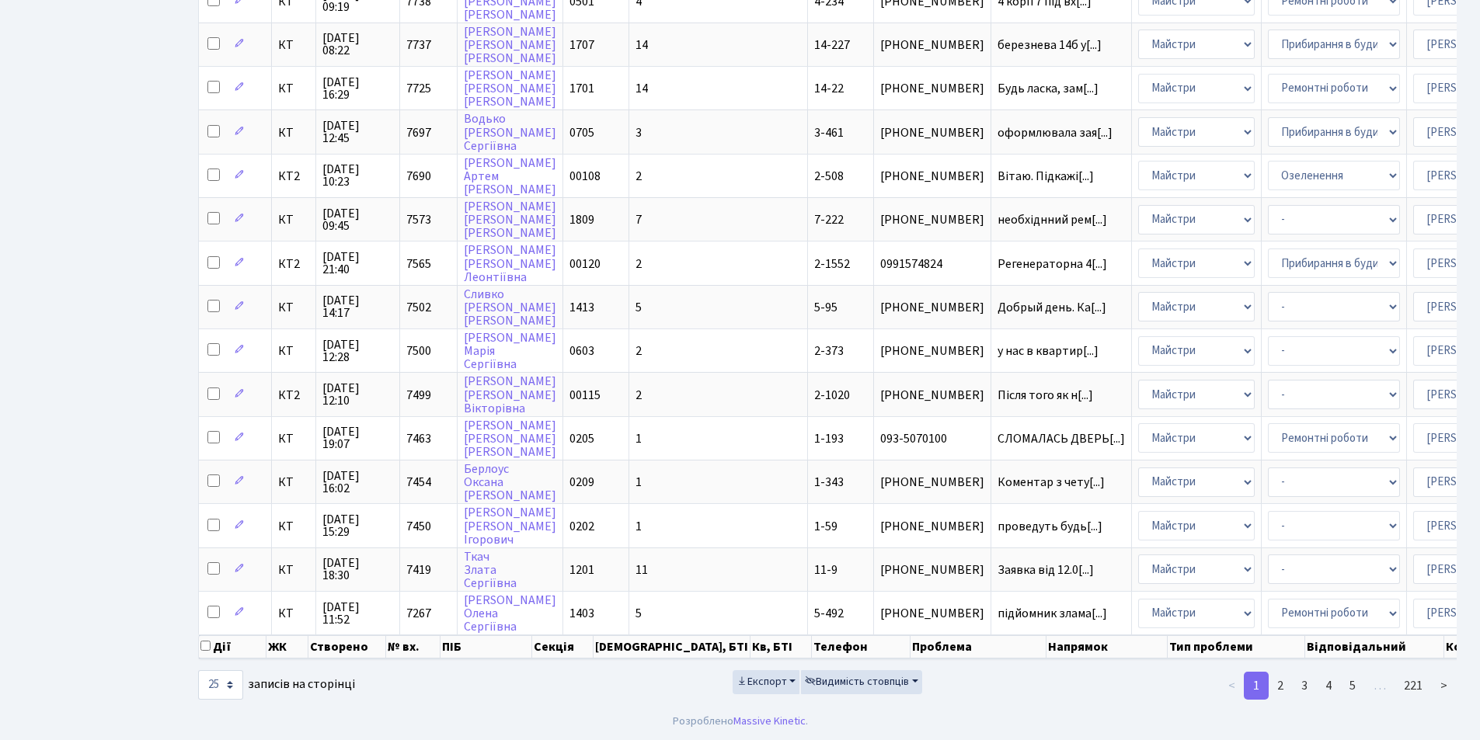
scroll to position [661, 0]
